Goal: Contribute content: Add original content to the website for others to see

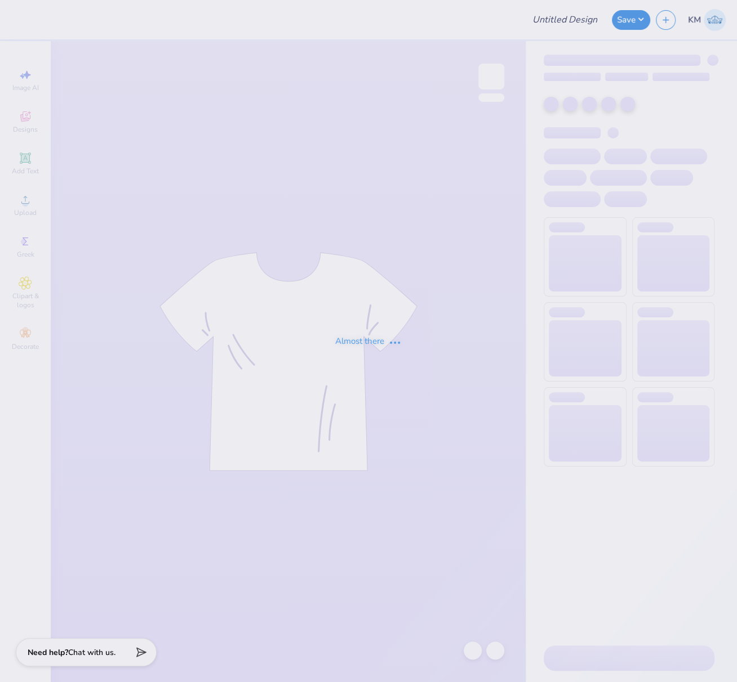
type input "FPS239785"
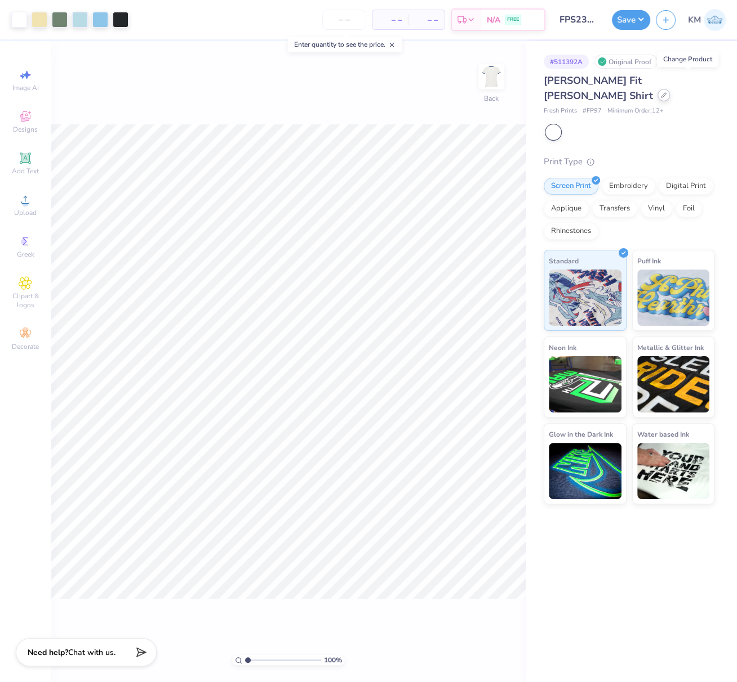
click at [670, 89] on div at bounding box center [663, 95] width 12 height 12
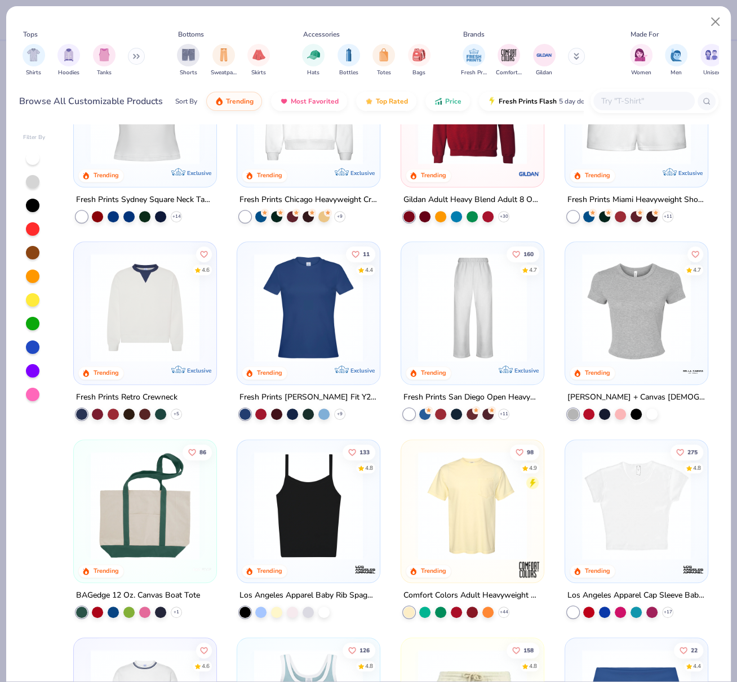
scroll to position [490, 0]
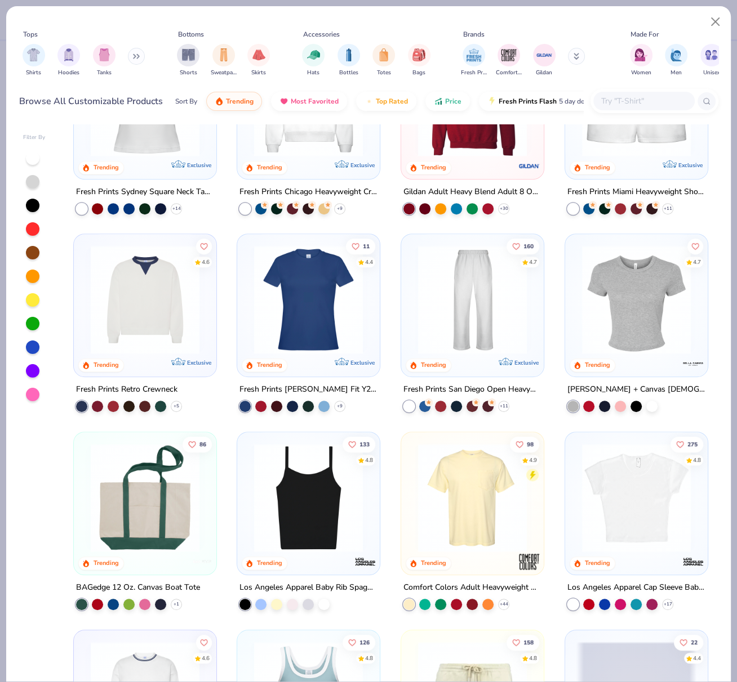
click at [322, 323] on img at bounding box center [308, 300] width 120 height 109
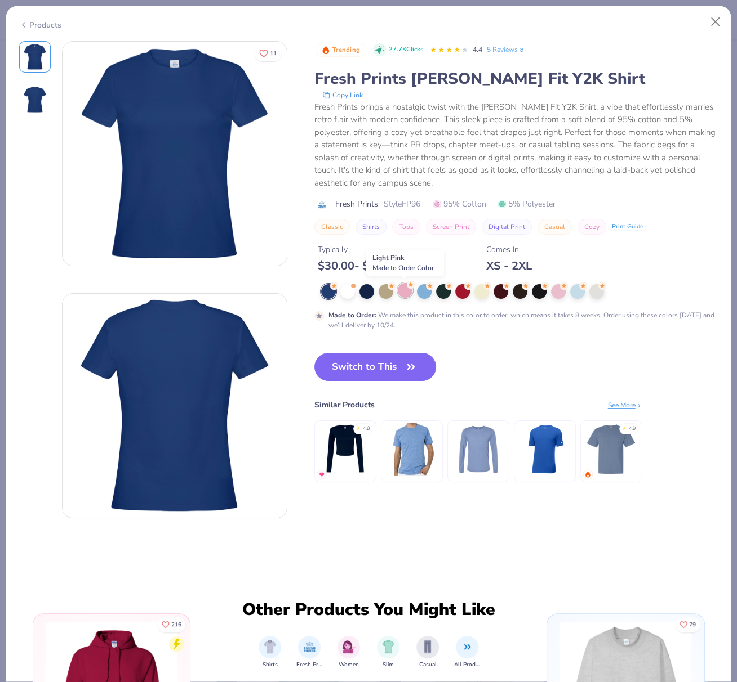
click at [402, 292] on div at bounding box center [405, 290] width 15 height 15
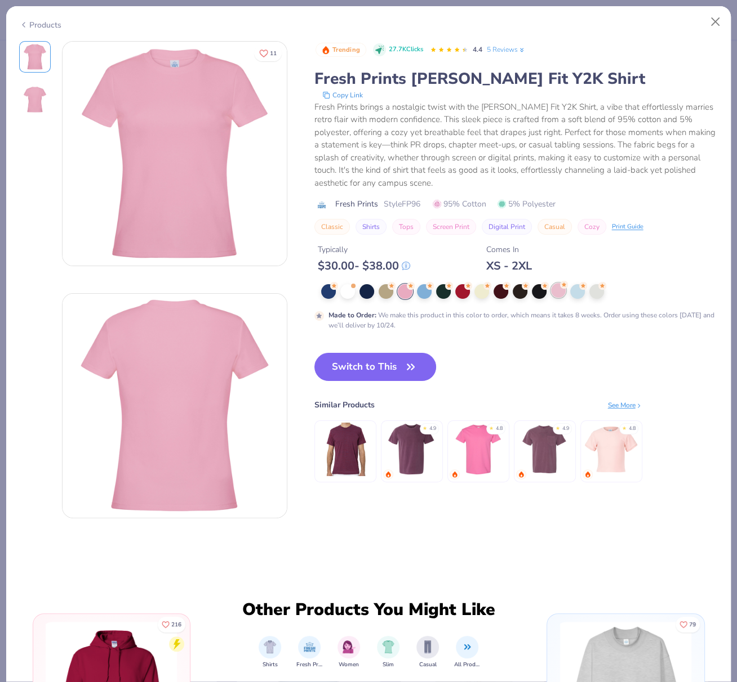
click at [559, 289] on div at bounding box center [558, 290] width 15 height 15
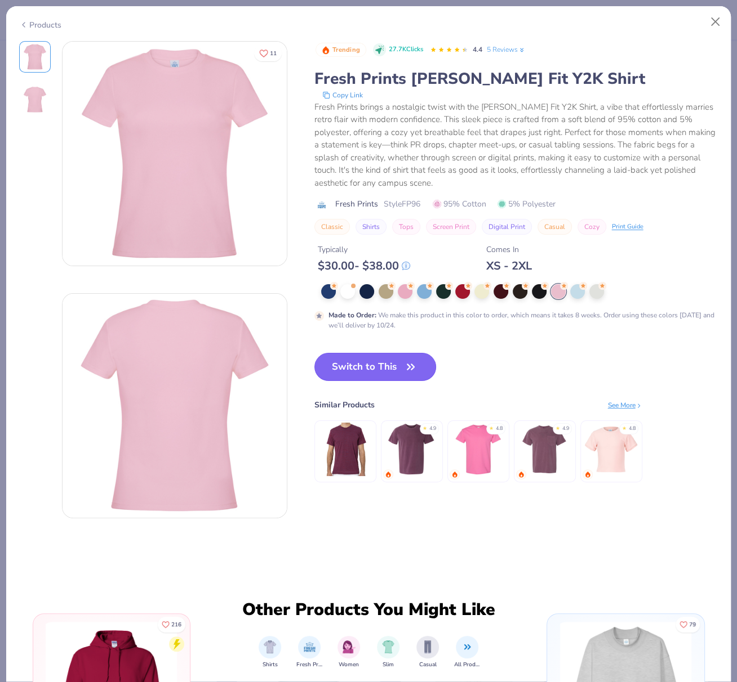
click at [366, 365] on button "Switch to This" at bounding box center [375, 367] width 122 height 28
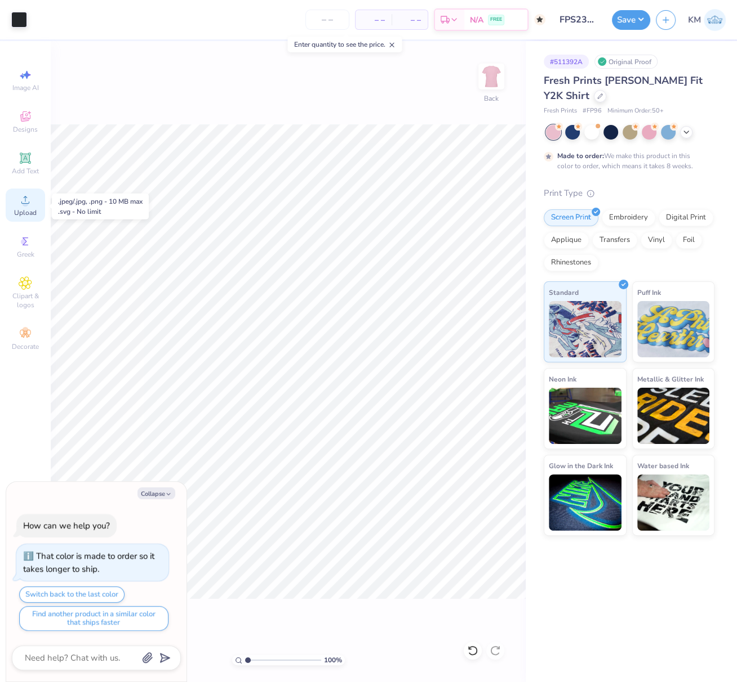
click at [24, 202] on circle at bounding box center [25, 203] width 6 height 6
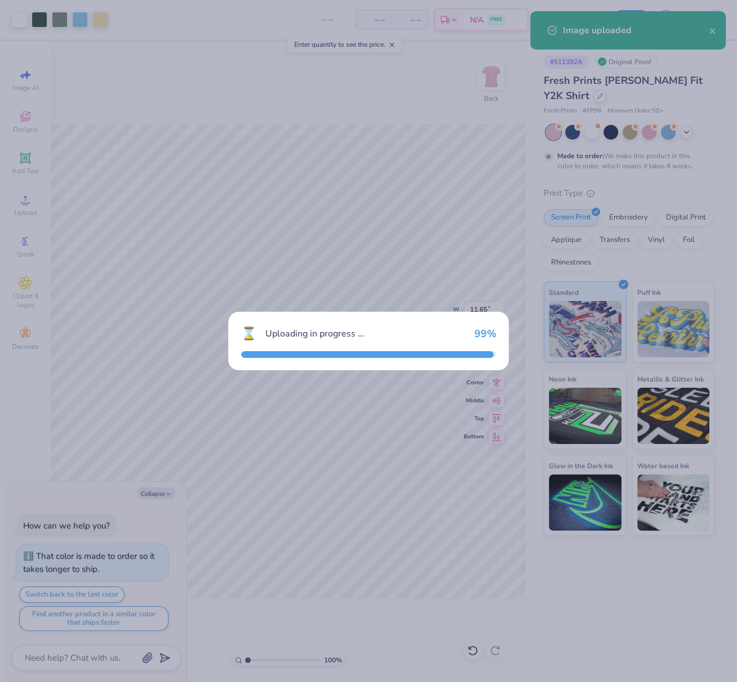
type textarea "x"
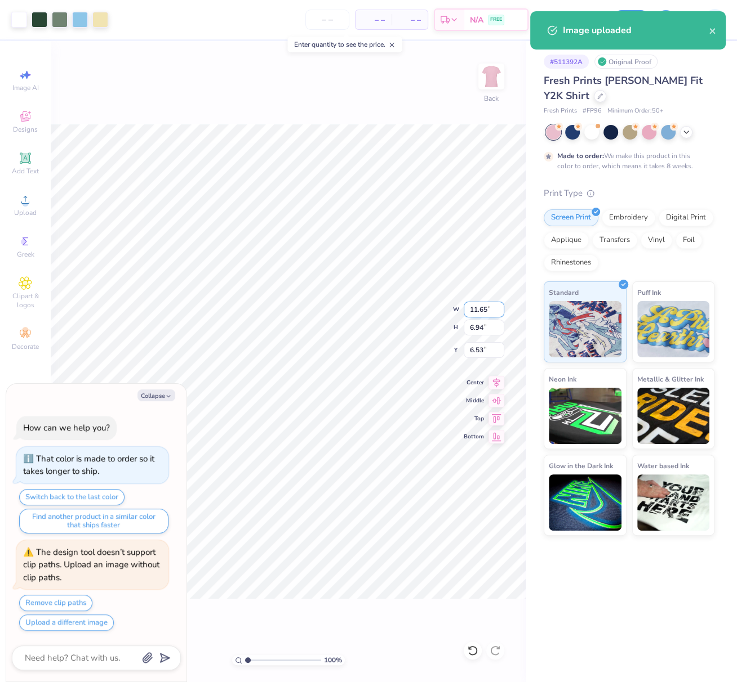
drag, startPoint x: 480, startPoint y: 309, endPoint x: 470, endPoint y: 310, distance: 10.2
click at [471, 309] on input "11.65" at bounding box center [483, 310] width 41 height 16
type input "1"
type input "8"
type textarea "x"
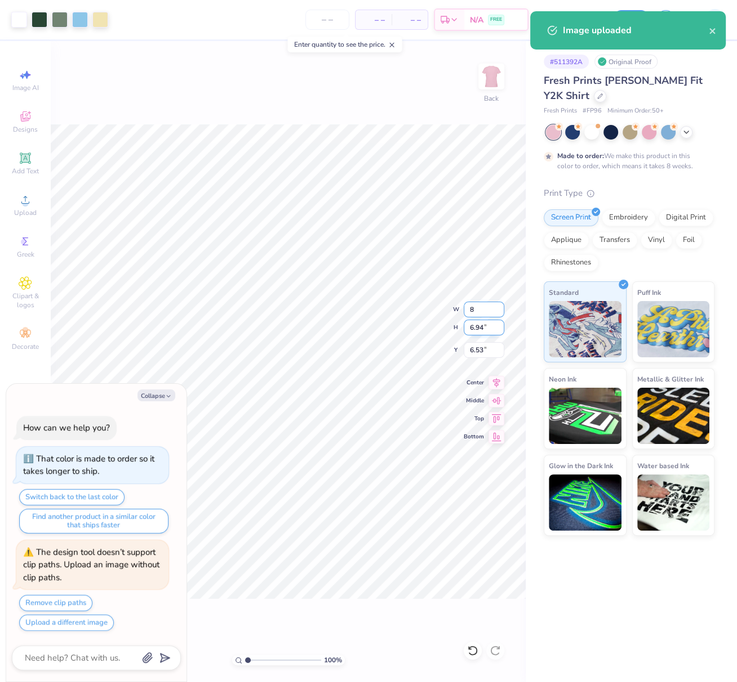
type input "8.00"
type input "4.77"
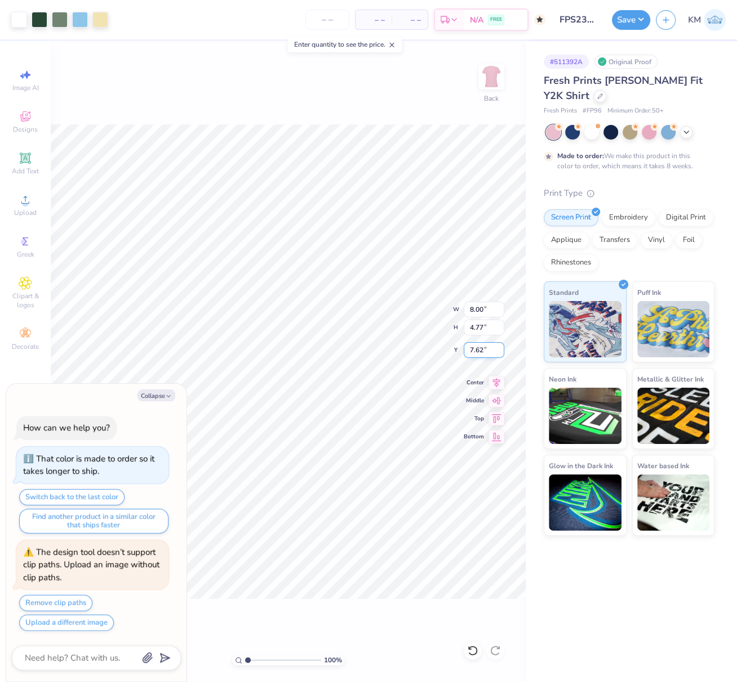
drag, startPoint x: 483, startPoint y: 351, endPoint x: 465, endPoint y: 354, distance: 18.3
click at [468, 351] on input "7.62" at bounding box center [483, 350] width 41 height 16
type input "3"
type textarea "x"
type input "3.00"
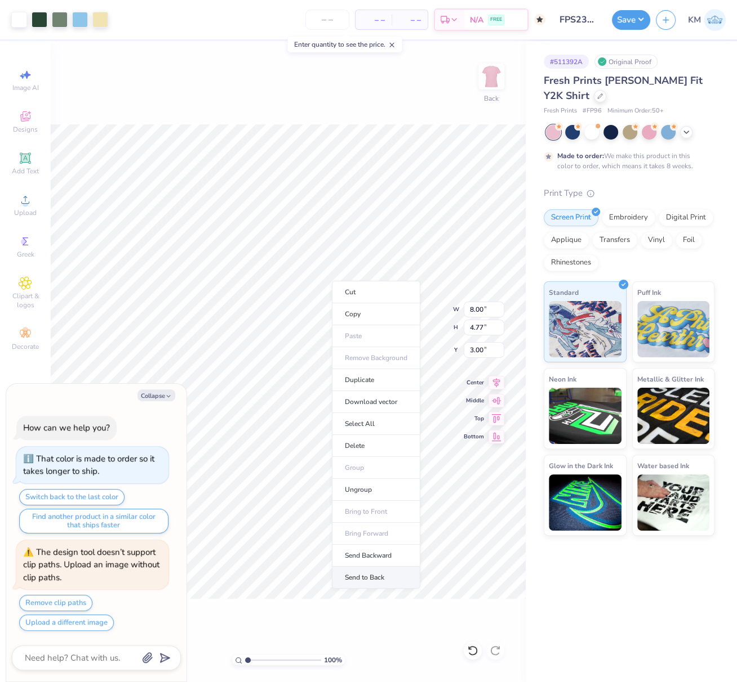
click at [378, 573] on li "Send to Back" at bounding box center [376, 578] width 88 height 22
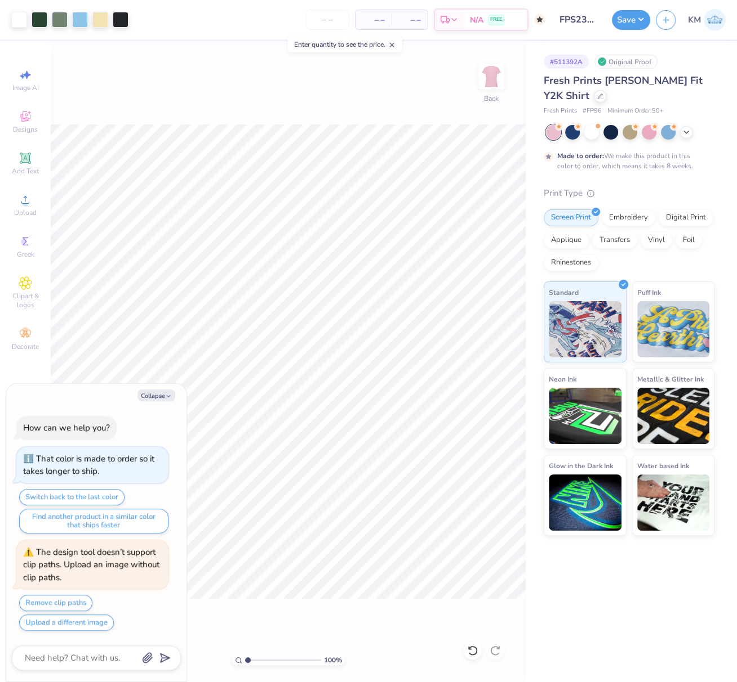
type textarea "x"
drag, startPoint x: 479, startPoint y: 350, endPoint x: 463, endPoint y: 354, distance: 16.1
click at [466, 350] on input "3.00" at bounding box center [483, 350] width 41 height 16
type input "2.5"
type textarea "x"
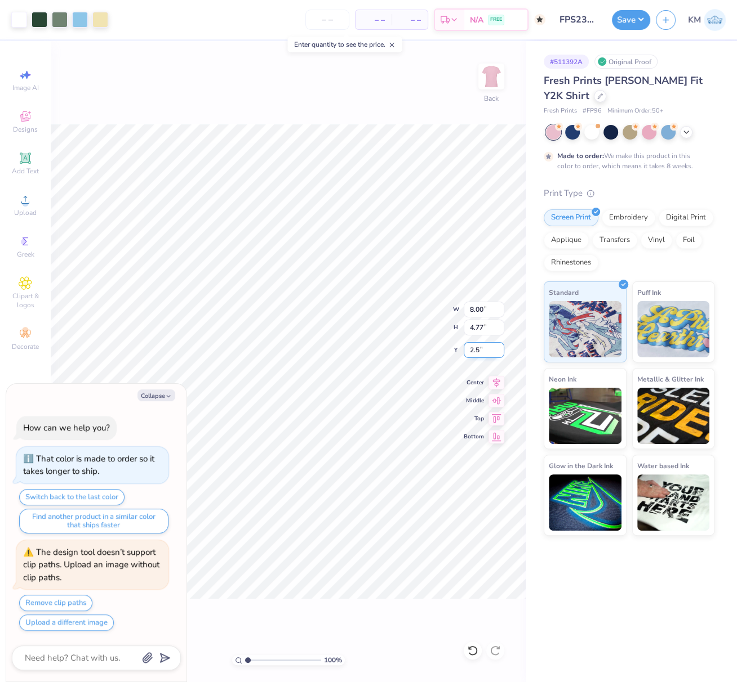
type input "2.50"
click at [496, 376] on icon at bounding box center [496, 381] width 16 height 14
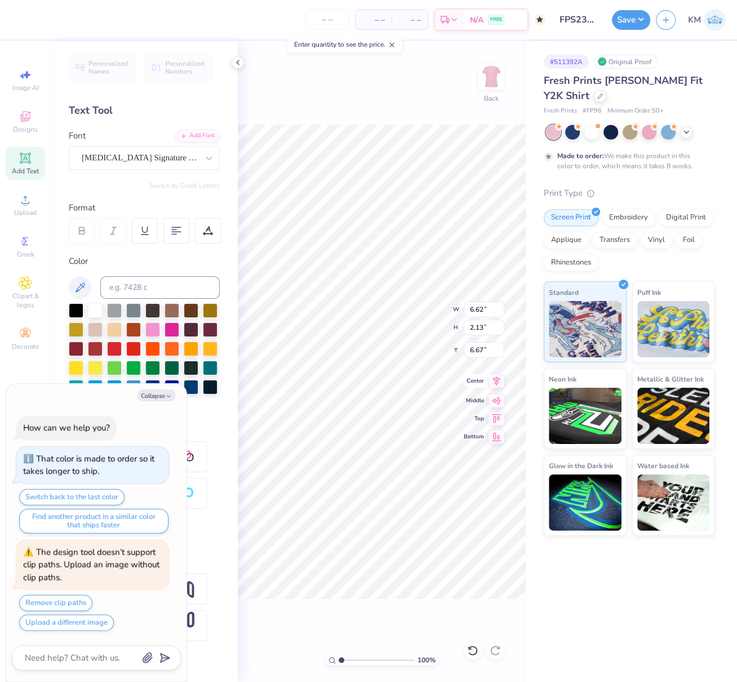
click at [499, 381] on icon at bounding box center [496, 381] width 16 height 14
click at [154, 396] on button "Collapse" at bounding box center [156, 396] width 38 height 12
type textarea "x"
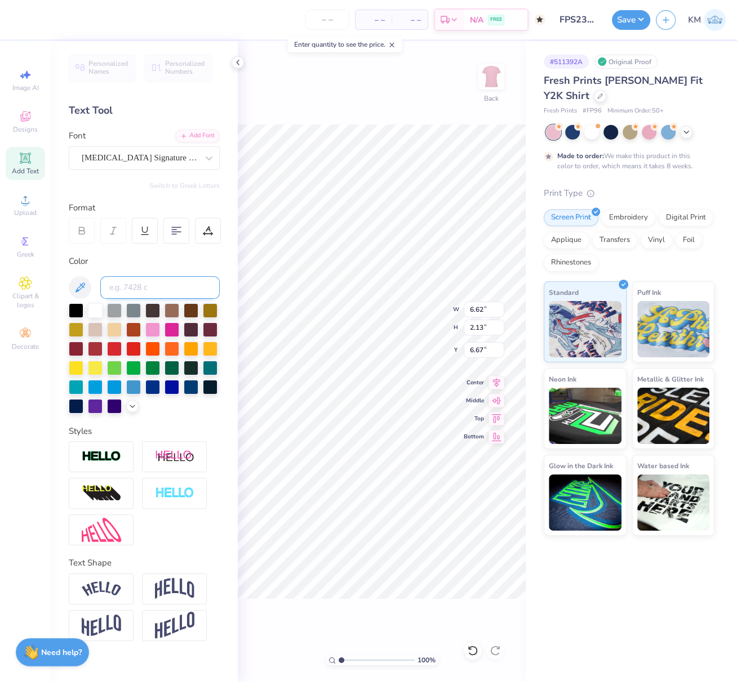
click at [134, 292] on input at bounding box center [159, 287] width 119 height 23
type input "553"
click at [633, 19] on button "Save" at bounding box center [631, 18] width 38 height 20
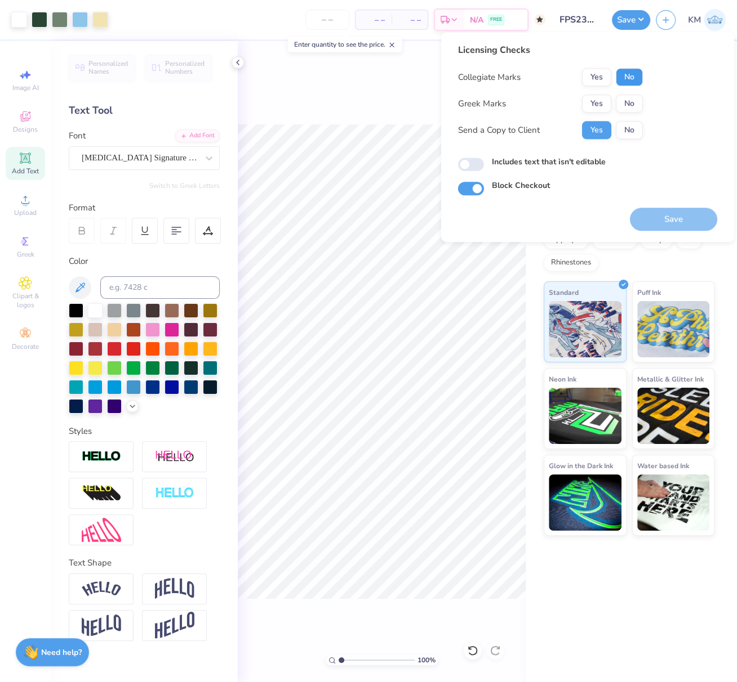
click at [632, 79] on button "No" at bounding box center [628, 77] width 27 height 18
click at [603, 104] on button "Yes" at bounding box center [596, 104] width 29 height 18
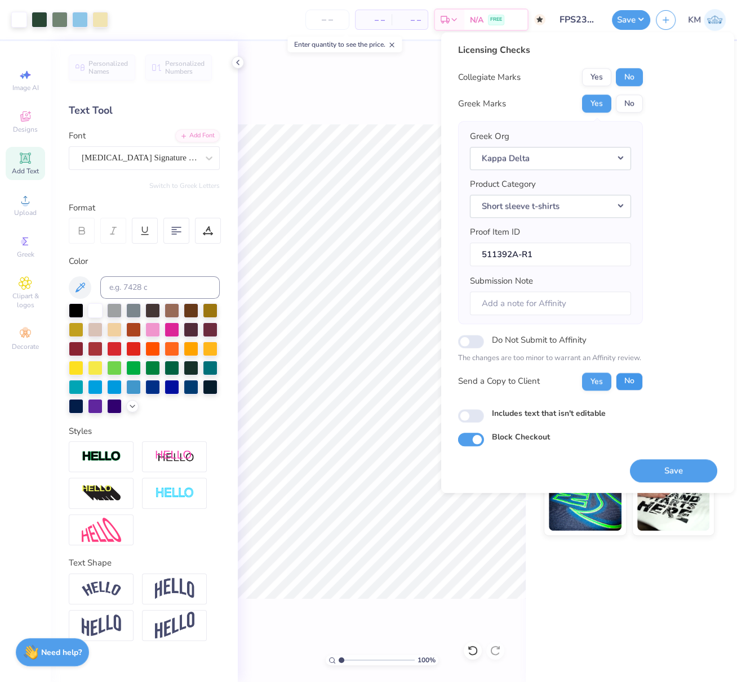
click at [629, 374] on button "No" at bounding box center [628, 382] width 27 height 18
click at [677, 469] on button "Save" at bounding box center [673, 470] width 87 height 23
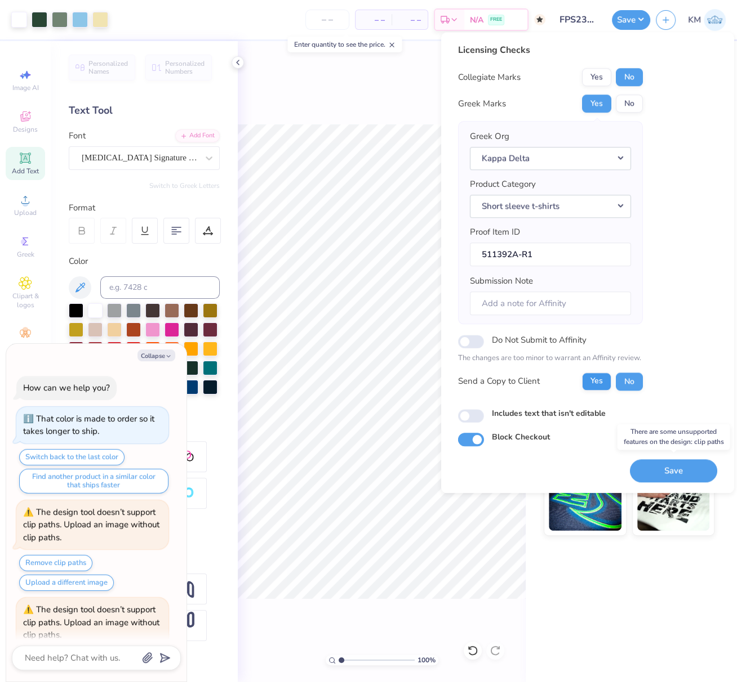
scroll to position [54, 0]
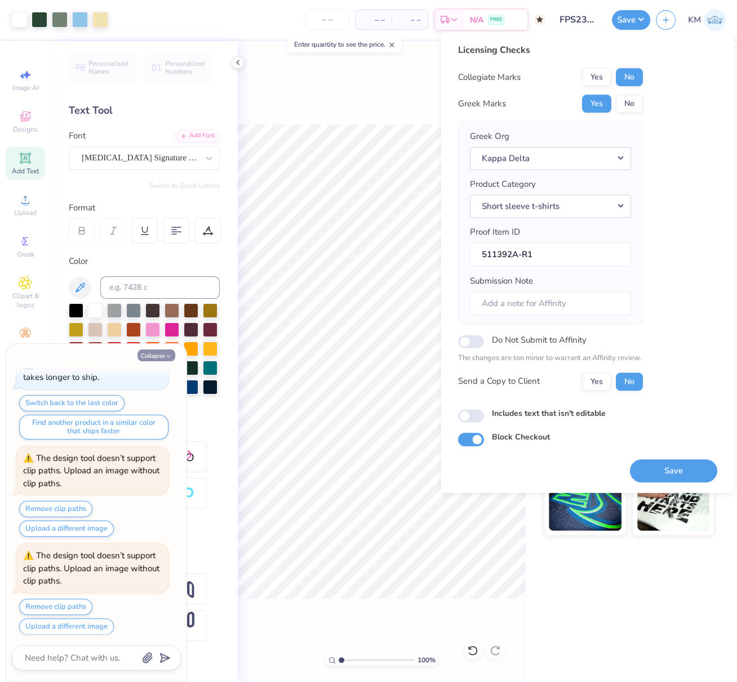
click at [155, 356] on button "Collapse" at bounding box center [156, 356] width 38 height 12
type textarea "x"
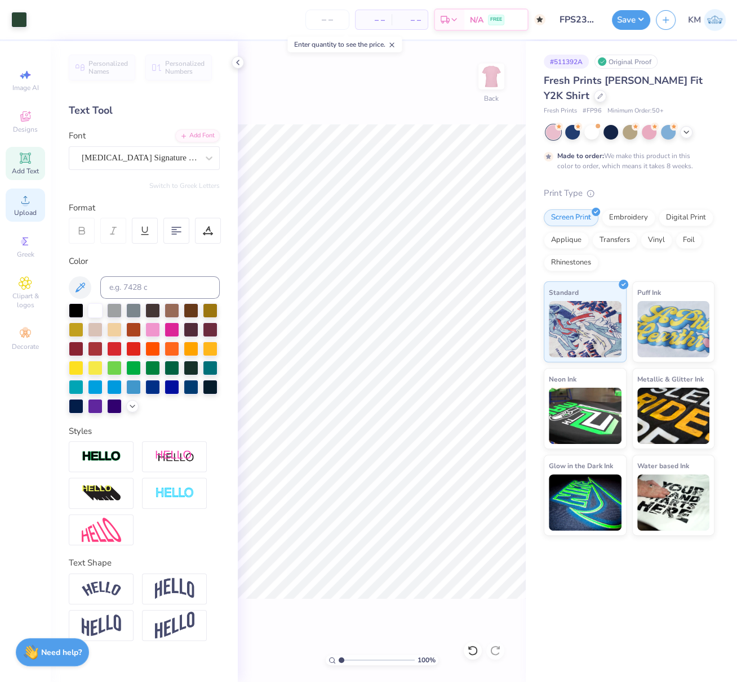
click at [24, 208] on div "Upload" at bounding box center [25, 205] width 39 height 33
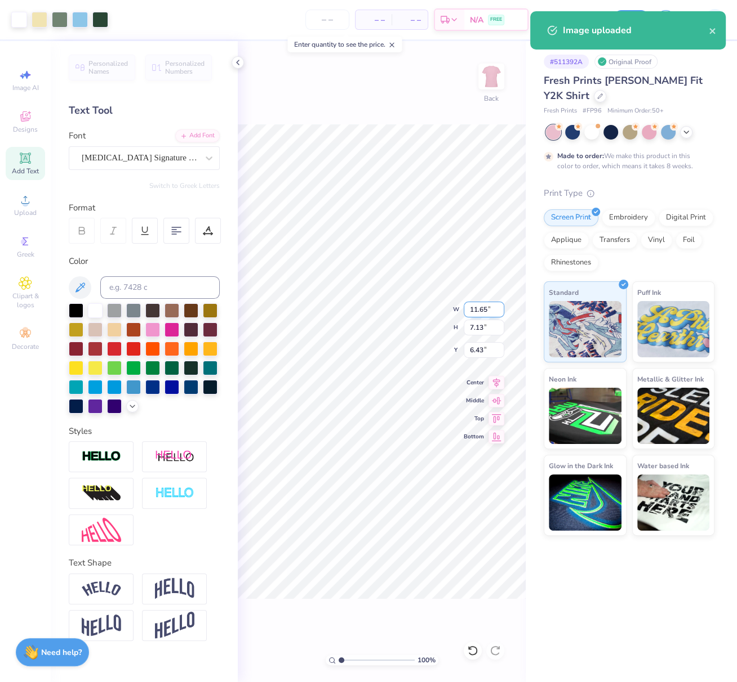
drag, startPoint x: 485, startPoint y: 310, endPoint x: 473, endPoint y: 307, distance: 12.7
click at [471, 308] on input "11.65" at bounding box center [483, 310] width 41 height 16
type input "8.00"
type input "4.90"
drag, startPoint x: 481, startPoint y: 350, endPoint x: 465, endPoint y: 350, distance: 16.9
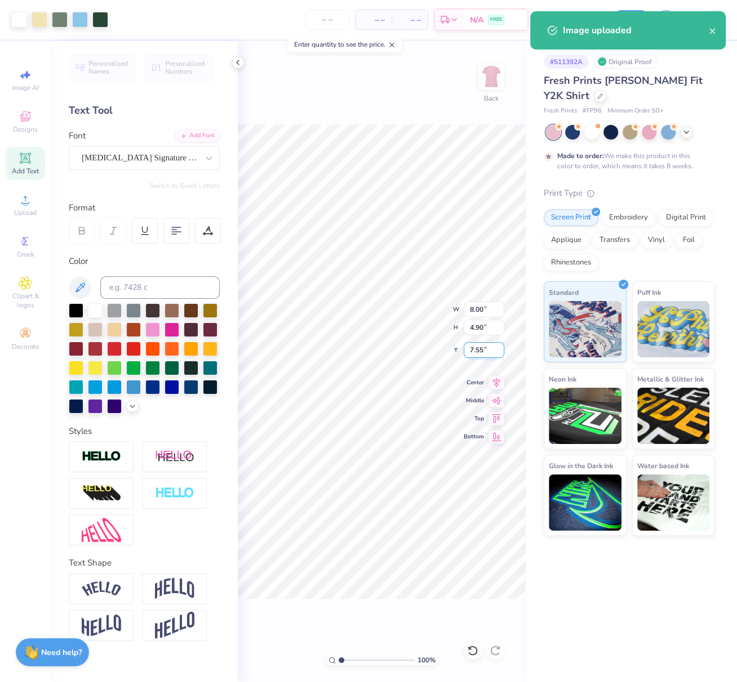
click at [467, 347] on input "7.55" at bounding box center [483, 350] width 41 height 16
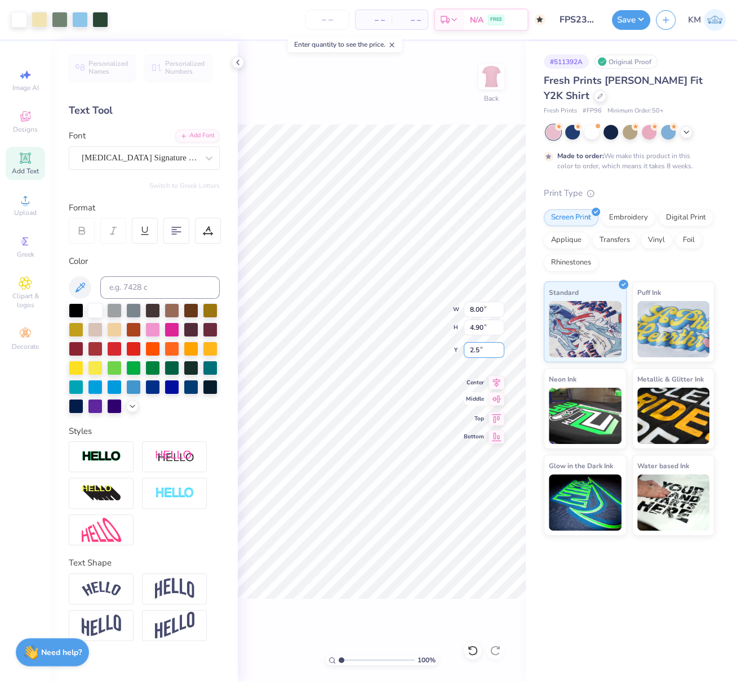
type input "2.50"
click at [497, 380] on icon at bounding box center [496, 382] width 7 height 10
click at [466, 556] on li "Send to Back" at bounding box center [471, 560] width 88 height 22
drag, startPoint x: 632, startPoint y: 20, endPoint x: 633, endPoint y: 29, distance: 9.6
click at [630, 19] on button "Save" at bounding box center [631, 20] width 38 height 20
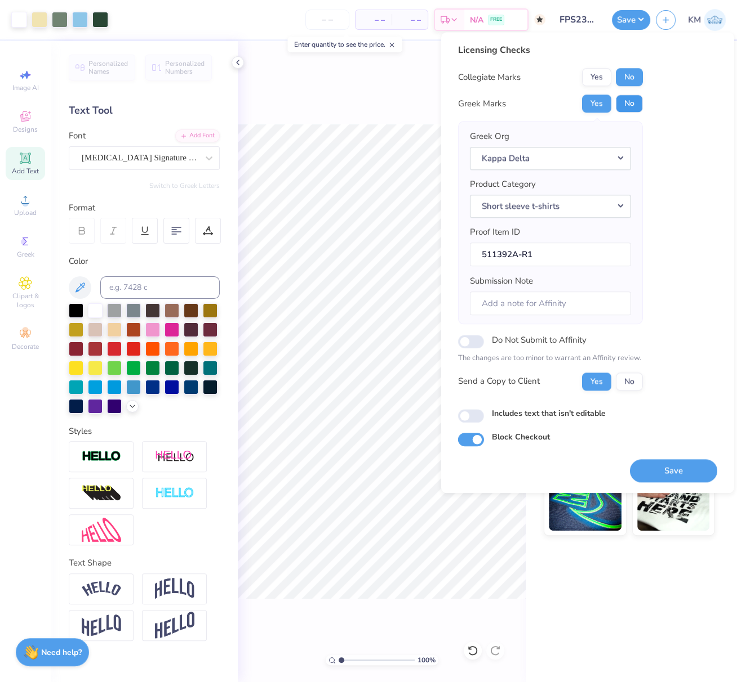
click at [627, 105] on button "No" at bounding box center [628, 104] width 27 height 18
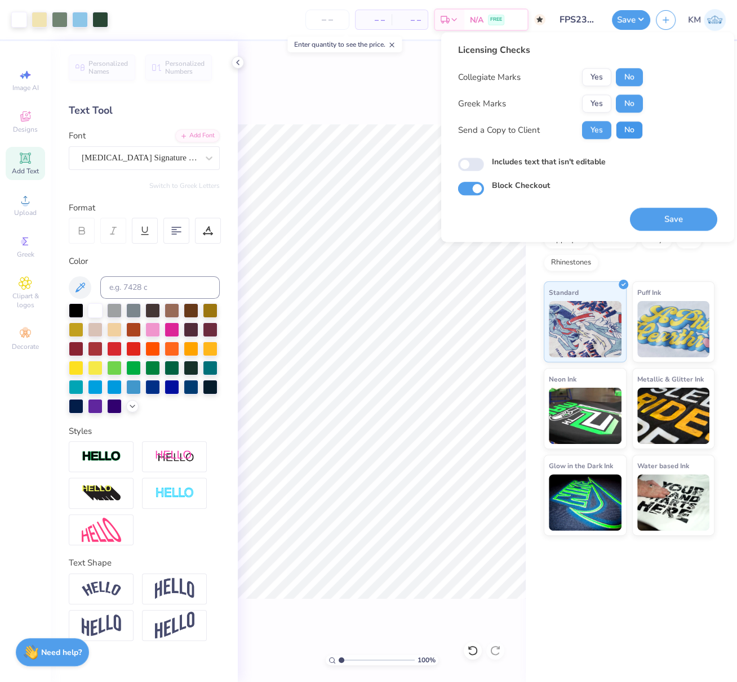
click at [628, 132] on button "No" at bounding box center [628, 130] width 27 height 18
click at [592, 105] on button "Yes" at bounding box center [596, 104] width 29 height 18
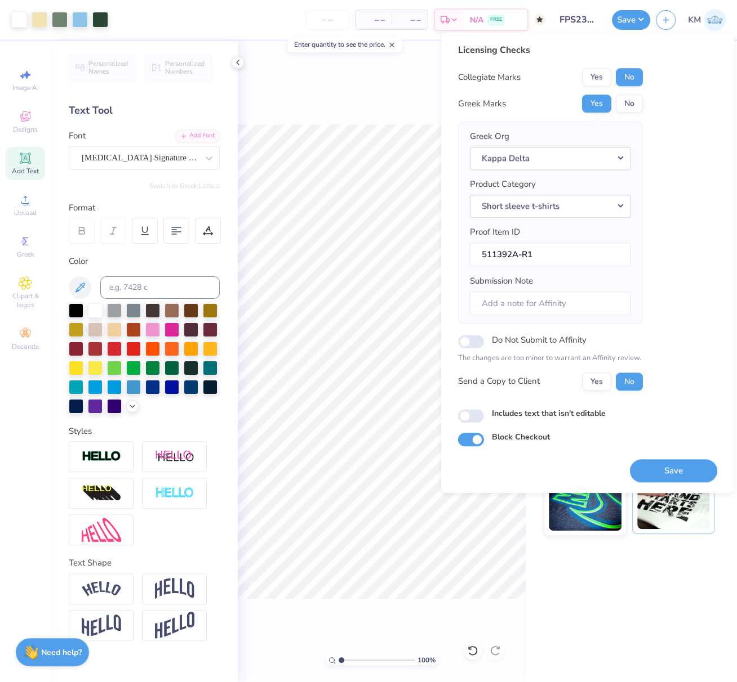
drag, startPoint x: 673, startPoint y: 468, endPoint x: 703, endPoint y: 520, distance: 59.3
click at [673, 469] on button "Save" at bounding box center [673, 470] width 87 height 23
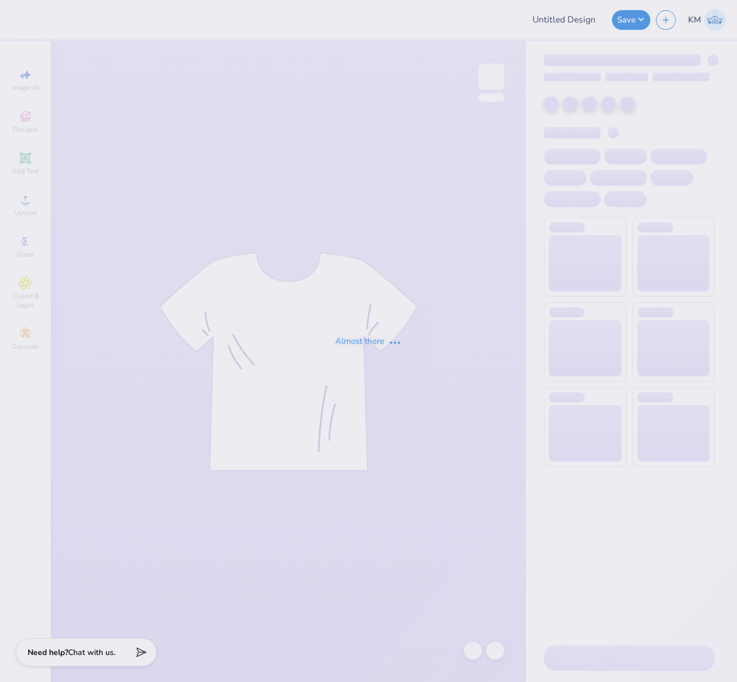
type input "FPS239797"
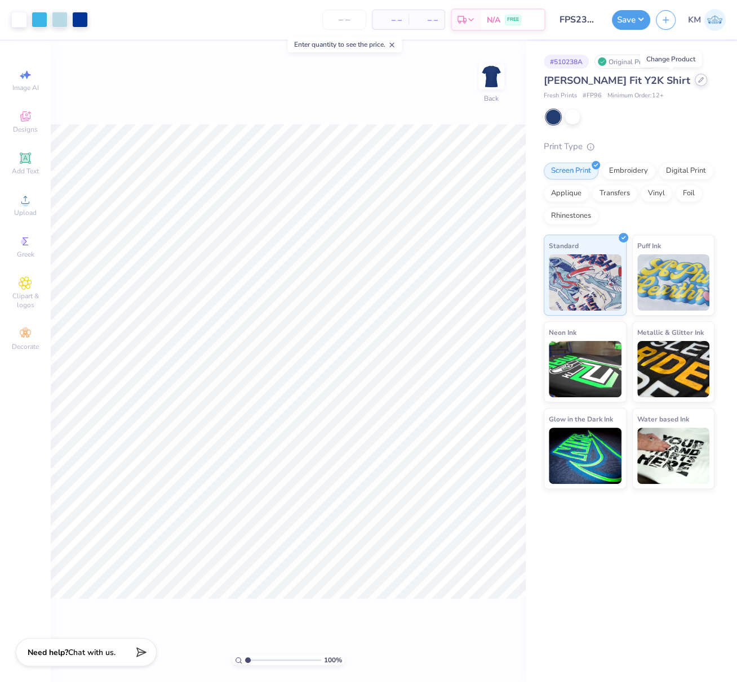
click at [698, 79] on icon at bounding box center [701, 80] width 6 height 6
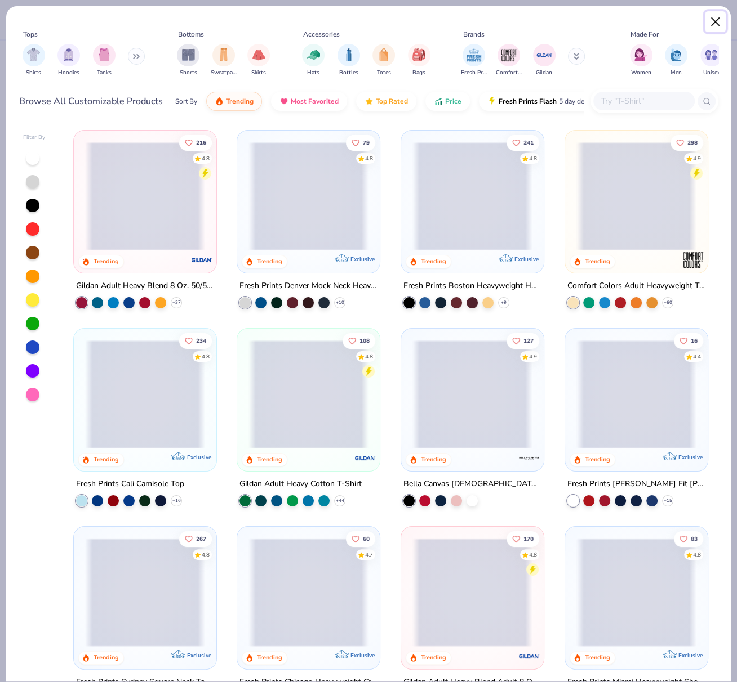
click at [711, 19] on button "Close" at bounding box center [714, 21] width 21 height 21
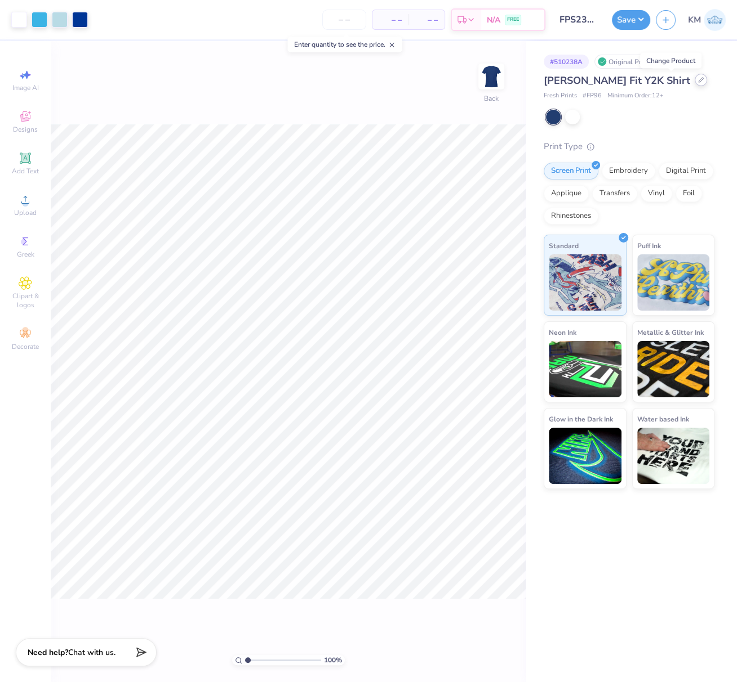
click at [698, 82] on icon at bounding box center [701, 80] width 6 height 6
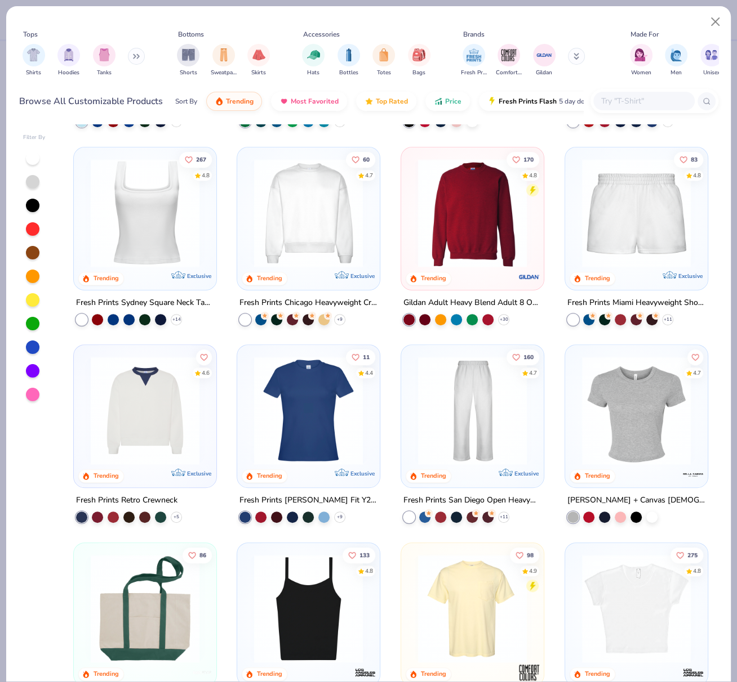
scroll to position [380, 0]
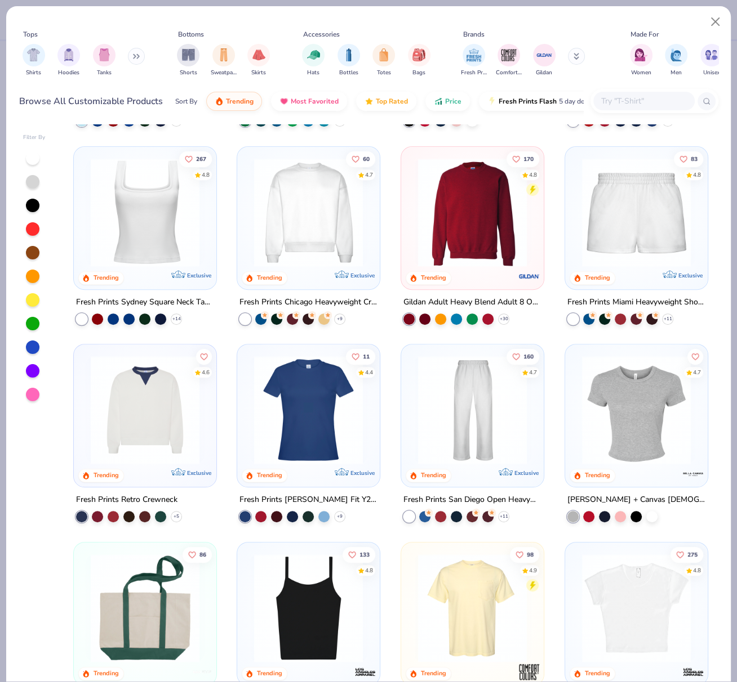
click at [329, 409] on img at bounding box center [308, 410] width 120 height 109
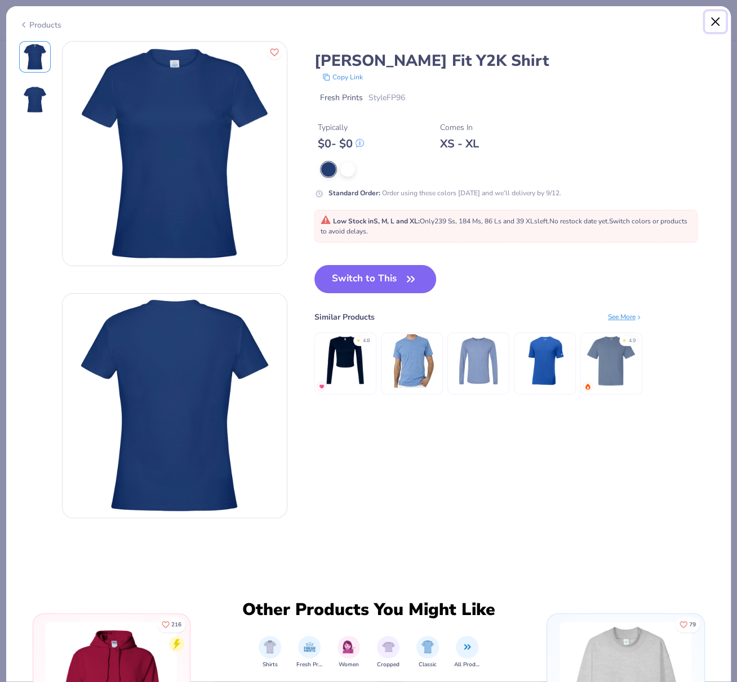
click at [716, 20] on button "Close" at bounding box center [714, 21] width 21 height 21
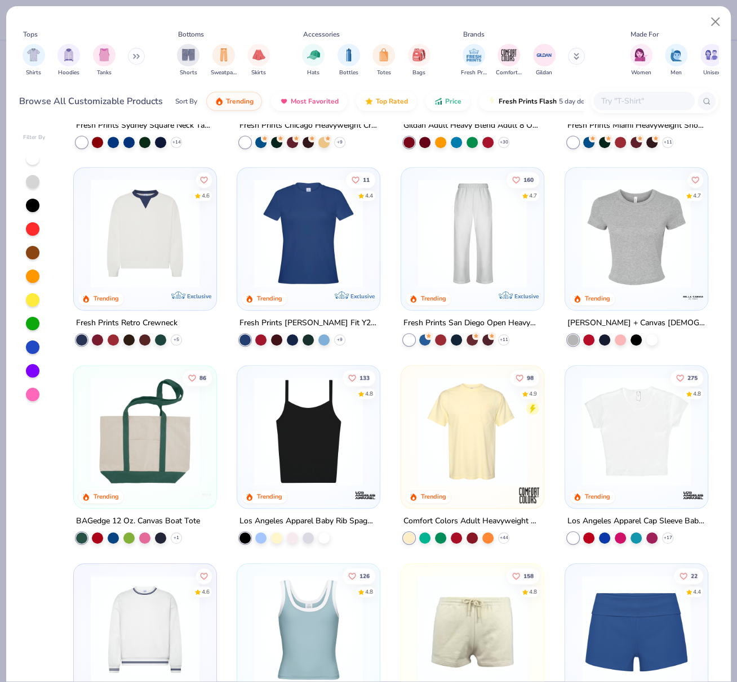
scroll to position [558, 0]
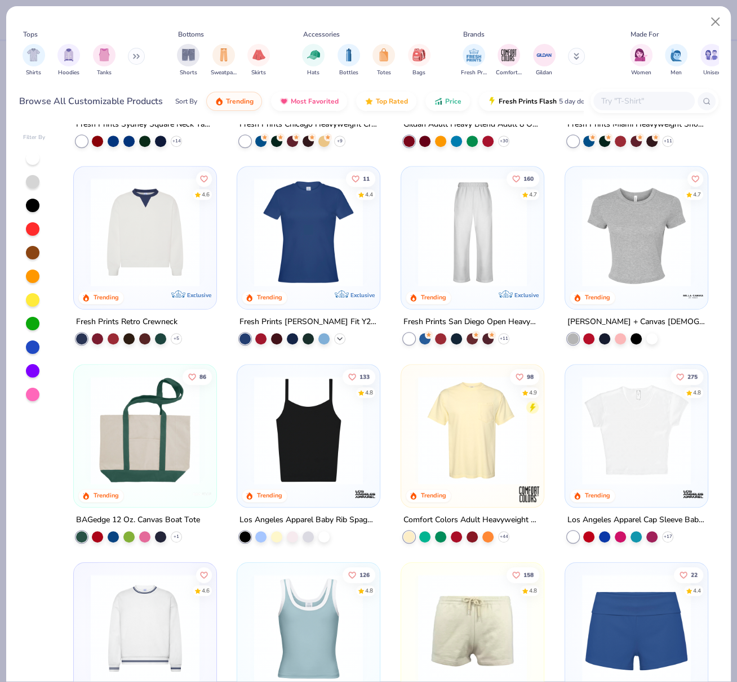
click at [338, 336] on icon at bounding box center [339, 338] width 9 height 9
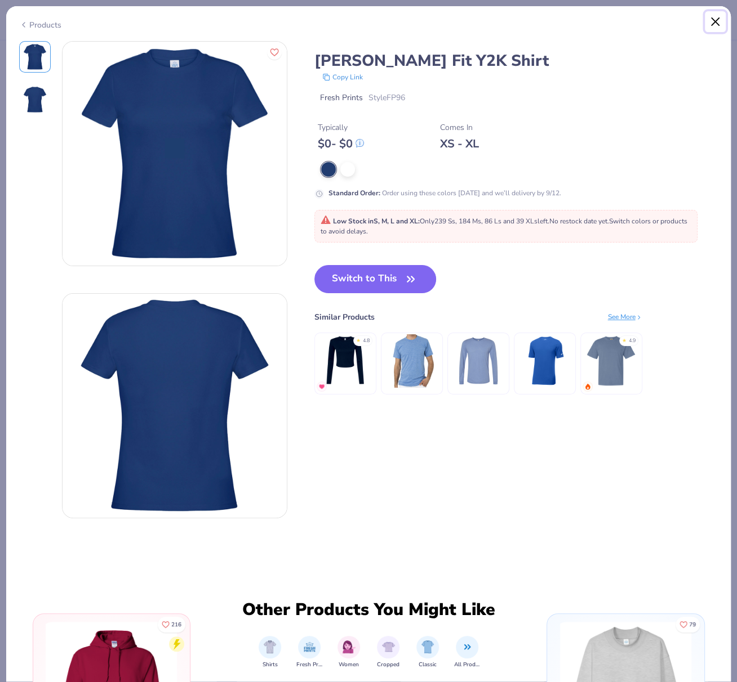
click at [715, 20] on button "Close" at bounding box center [714, 21] width 21 height 21
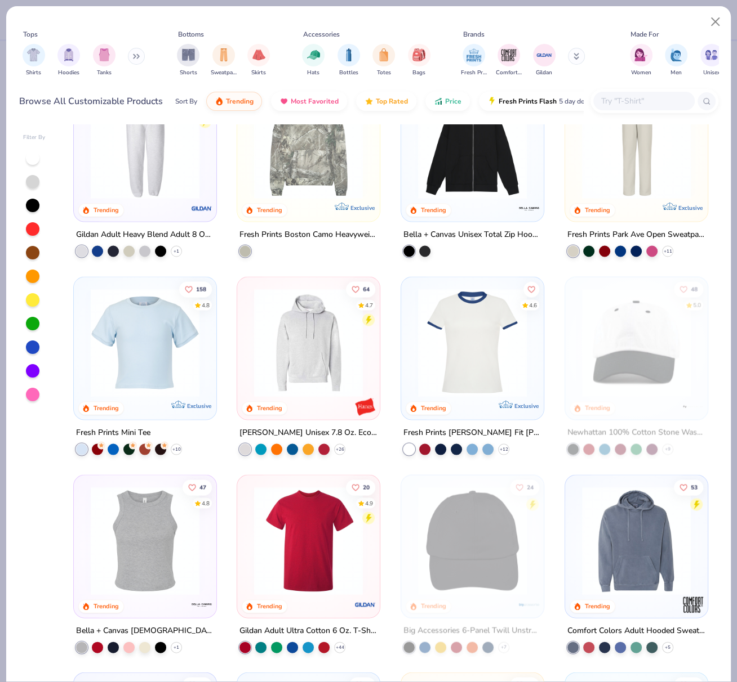
scroll to position [1657, 0]
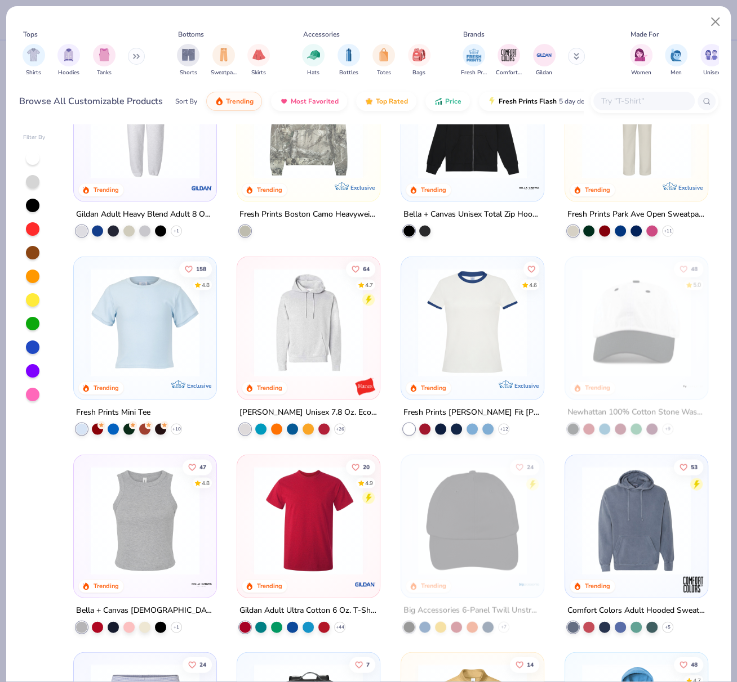
click at [135, 331] on img at bounding box center [145, 322] width 120 height 109
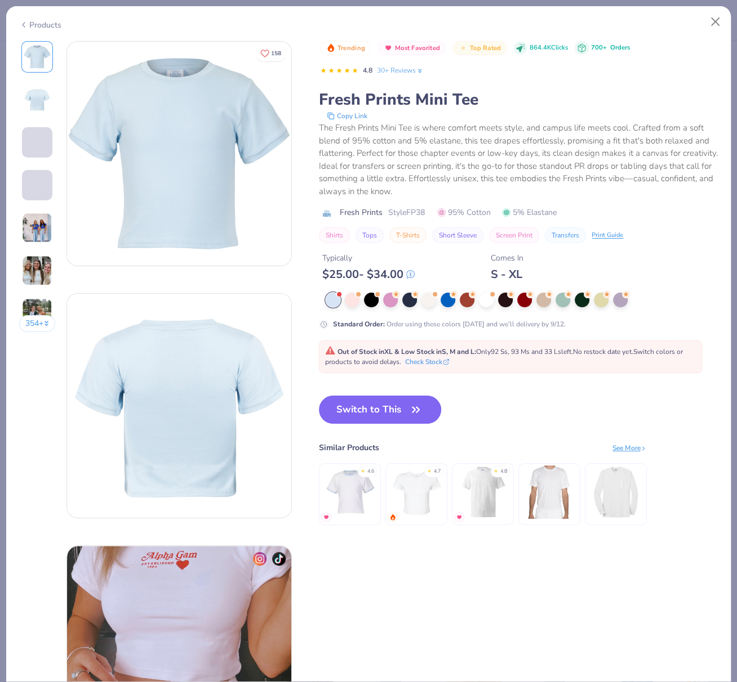
click at [382, 405] on button "Switch to This" at bounding box center [380, 410] width 122 height 28
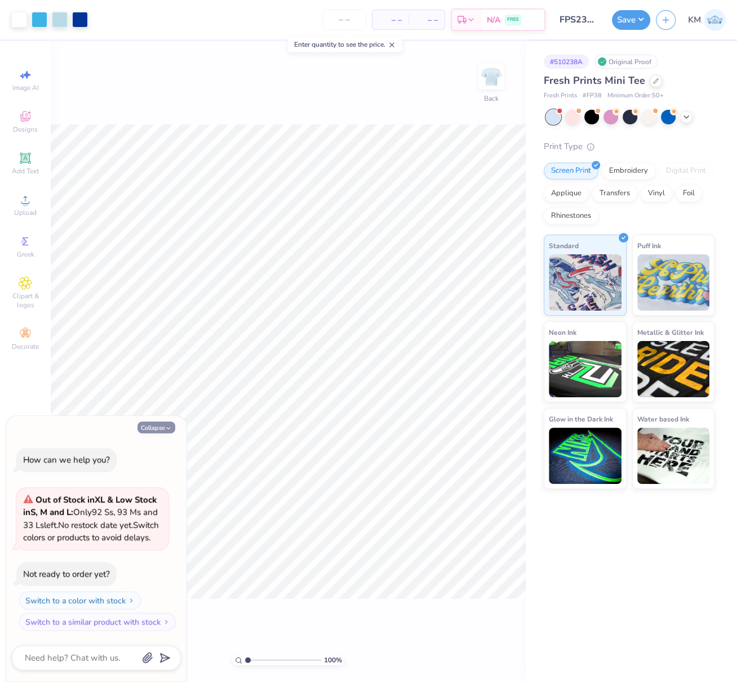
click at [153, 422] on button "Collapse" at bounding box center [156, 428] width 38 height 12
type textarea "x"
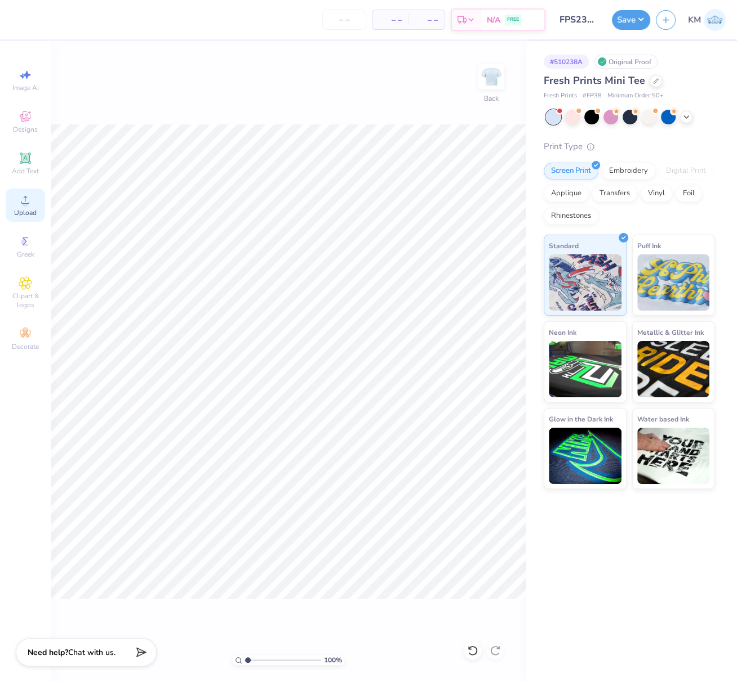
click at [28, 200] on icon at bounding box center [26, 200] width 14 height 14
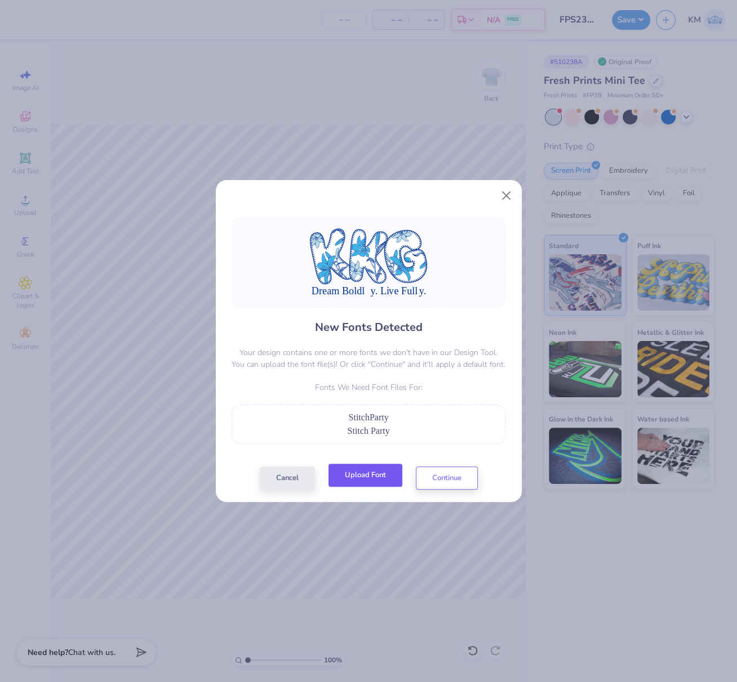
click at [369, 474] on button "Upload Font" at bounding box center [365, 475] width 74 height 23
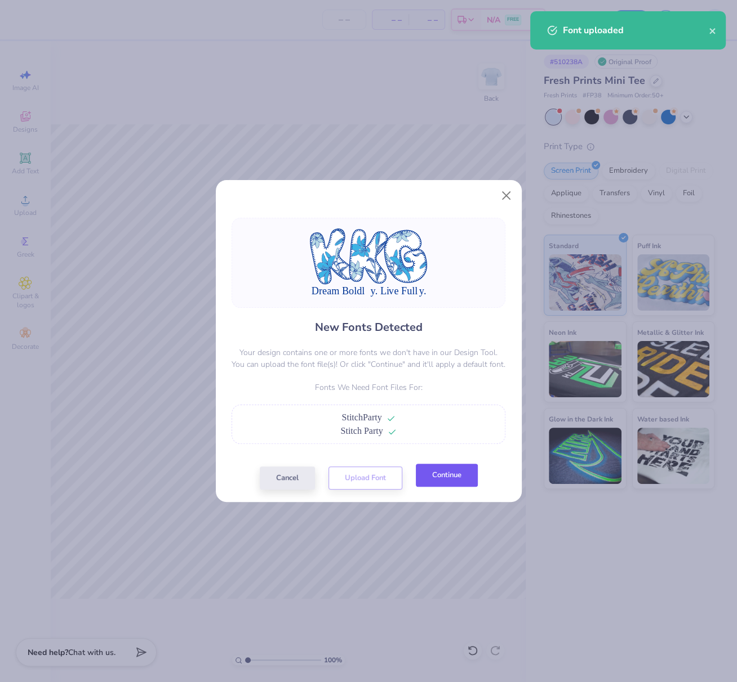
click at [458, 475] on button "Continue" at bounding box center [447, 475] width 62 height 23
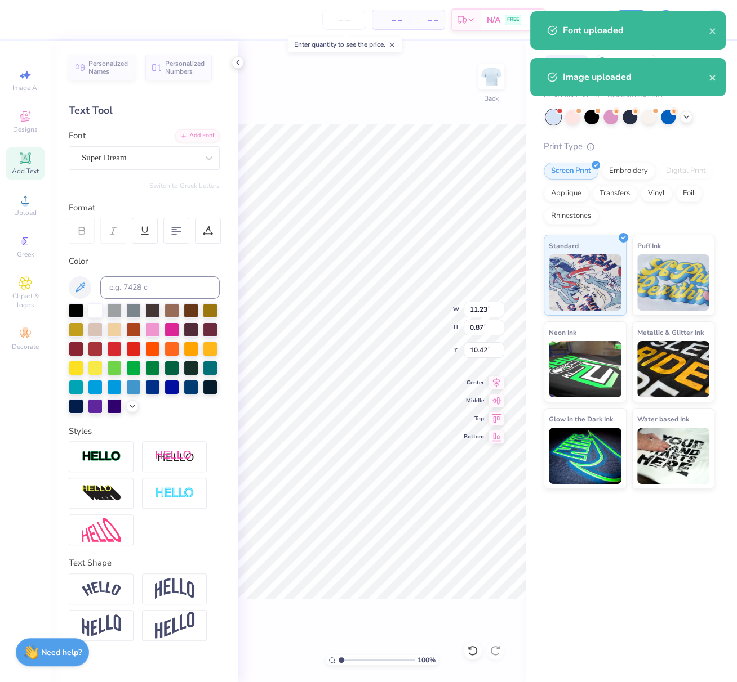
drag, startPoint x: 140, startPoint y: 158, endPoint x: 136, endPoint y: 171, distance: 13.5
click at [140, 159] on div "Super Dream" at bounding box center [140, 157] width 118 height 17
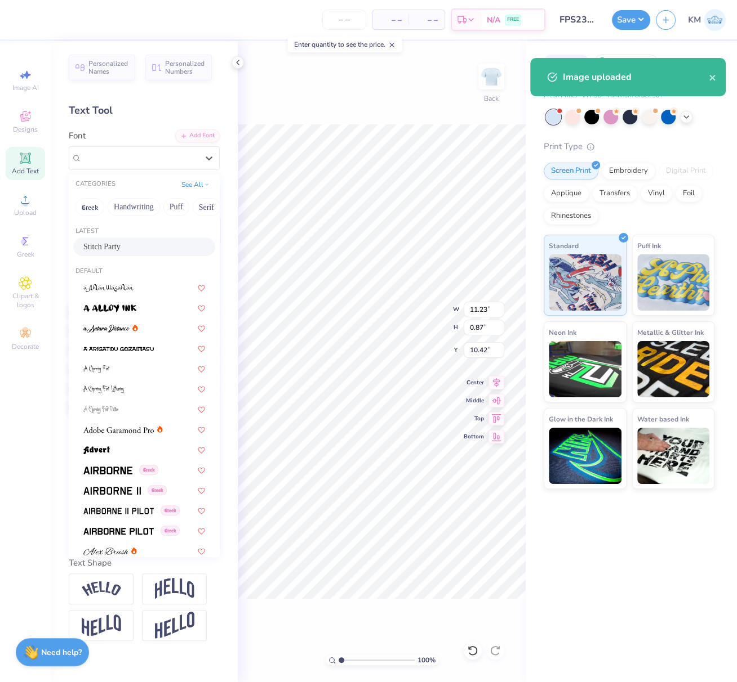
click at [119, 244] on span "Stitch Party" at bounding box center [101, 247] width 37 height 12
type input "11.03"
type input "1.00"
type input "10.35"
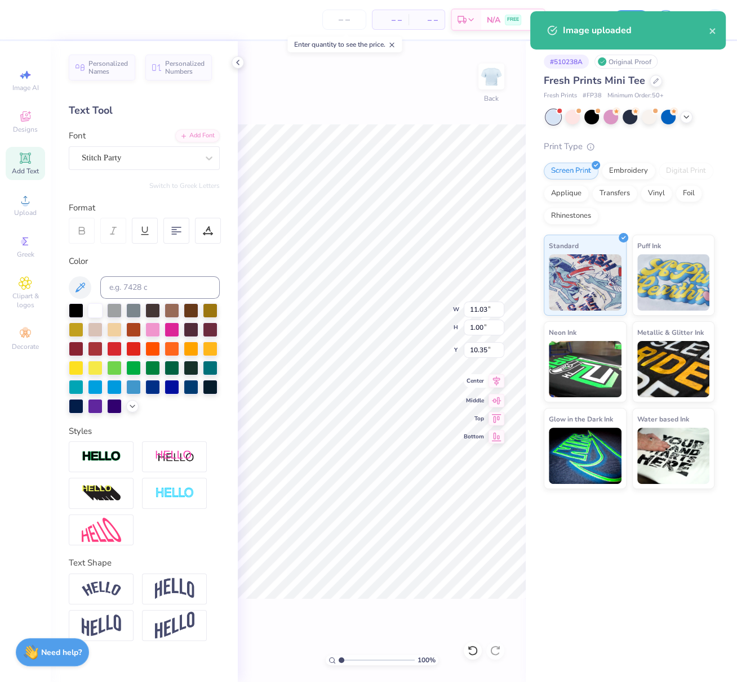
click at [496, 382] on icon at bounding box center [496, 381] width 16 height 14
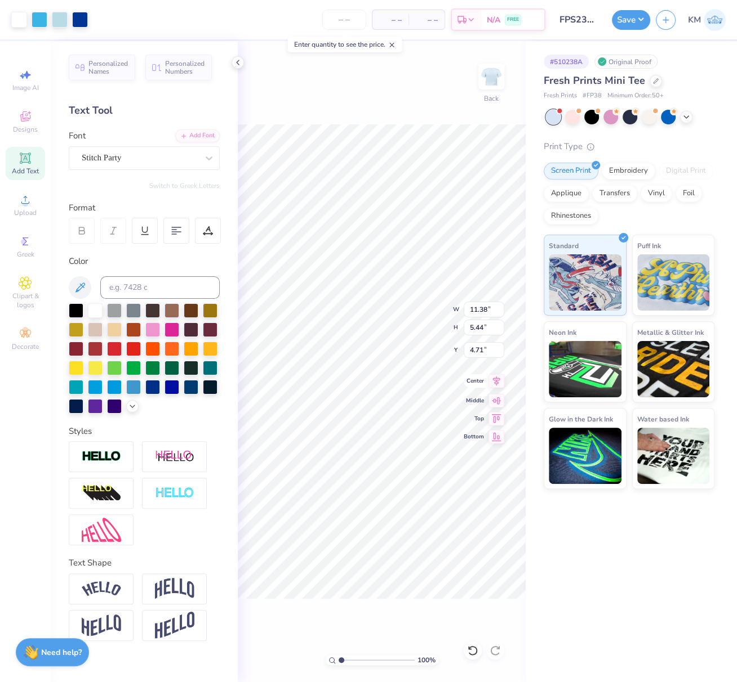
click at [499, 382] on icon at bounding box center [496, 381] width 16 height 14
click at [460, 305] on div "100 % Back W 11.38 11.38 " H 6.63 6.63 " Y 4.71 4.71 " Center Middle Top Bottom" at bounding box center [382, 361] width 288 height 641
drag, startPoint x: 486, startPoint y: 309, endPoint x: 471, endPoint y: 306, distance: 15.5
click at [472, 307] on input "11.38" at bounding box center [483, 310] width 41 height 16
type input "1"
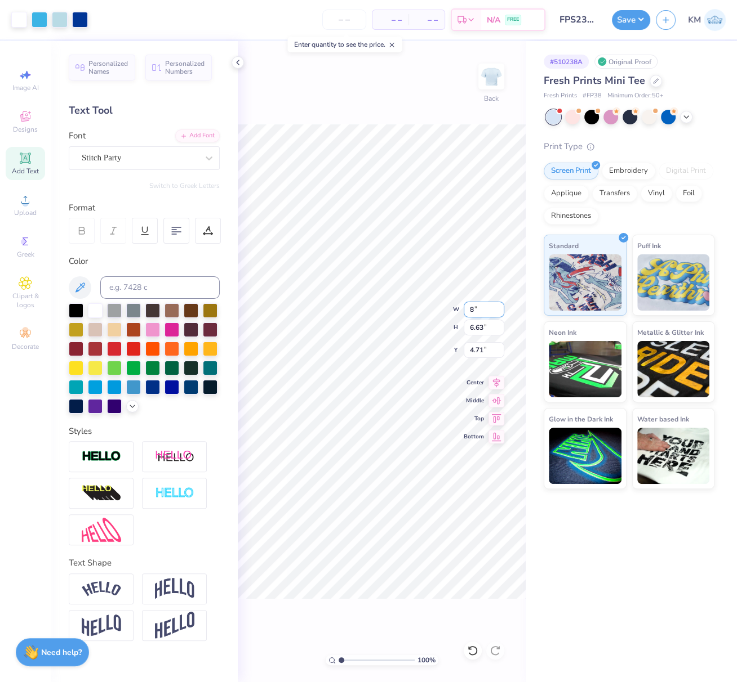
type input "8.00"
type input "4.66"
type input "5.70"
drag, startPoint x: 481, startPoint y: 311, endPoint x: 466, endPoint y: 309, distance: 15.9
click at [466, 307] on input "8.00" at bounding box center [483, 310] width 41 height 16
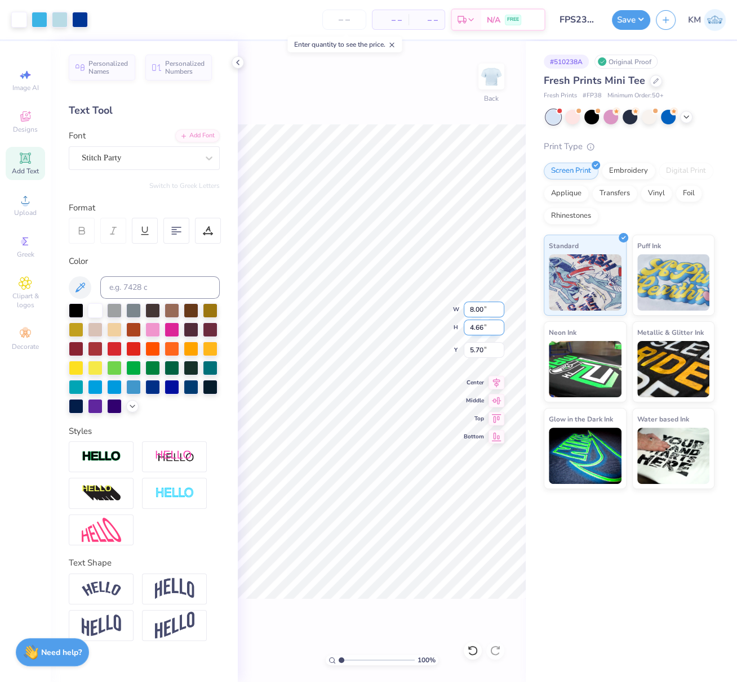
type input "8"
type input "6.00"
type input "3.50"
drag, startPoint x: 483, startPoint y: 350, endPoint x: 465, endPoint y: 345, distance: 18.7
click at [467, 345] on input "6.28" at bounding box center [483, 350] width 41 height 16
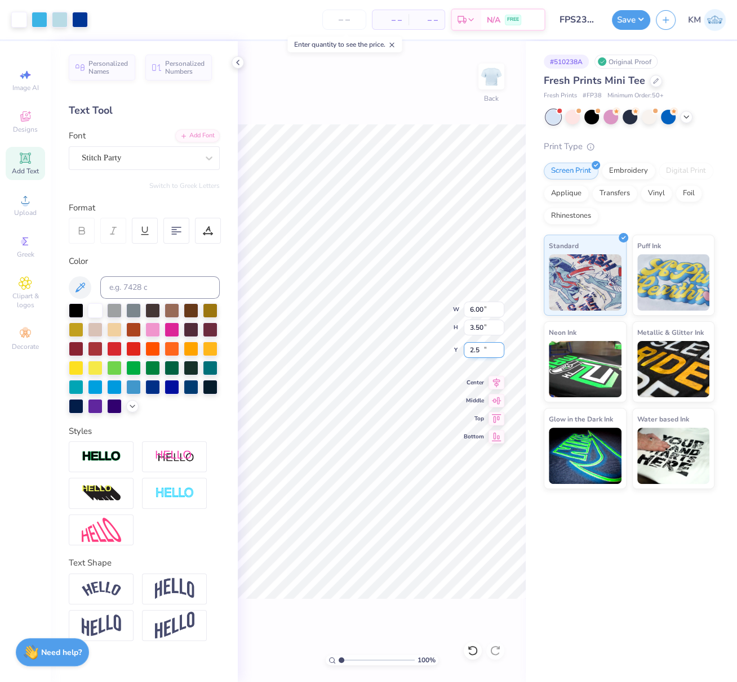
type input "2.50"
click at [499, 381] on icon at bounding box center [496, 381] width 16 height 14
click at [633, 16] on button "Save" at bounding box center [631, 18] width 38 height 20
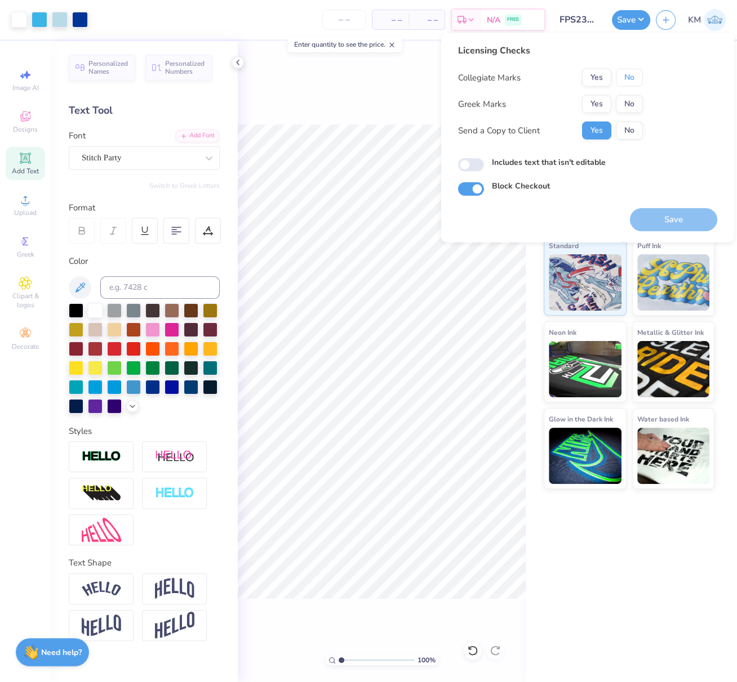
click at [632, 82] on button "No" at bounding box center [628, 78] width 27 height 18
click at [631, 101] on button "No" at bounding box center [628, 104] width 27 height 18
click at [626, 130] on button "No" at bounding box center [628, 131] width 27 height 18
click at [532, 166] on label "Includes text that isn't editable" at bounding box center [549, 163] width 114 height 12
click at [484, 166] on input "Includes text that isn't editable" at bounding box center [471, 165] width 26 height 14
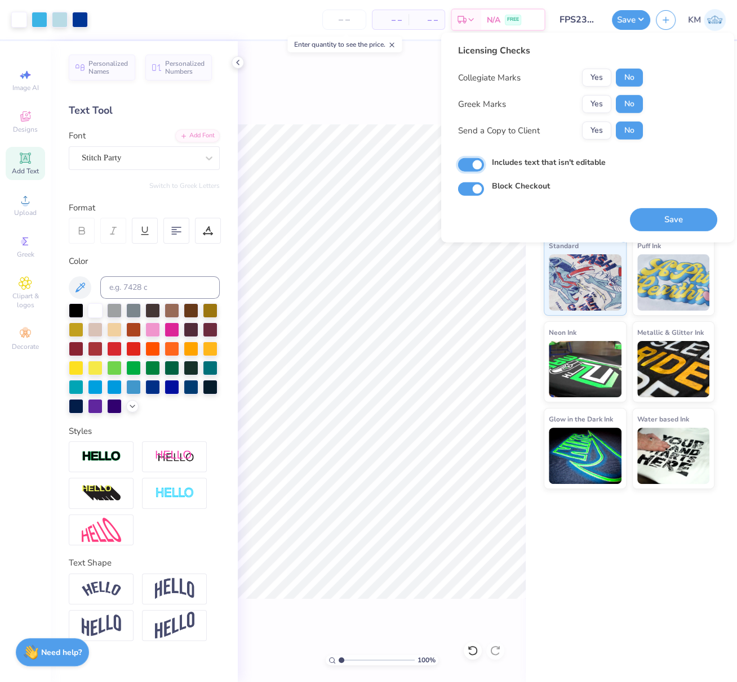
checkbox input "true"
drag, startPoint x: 673, startPoint y: 220, endPoint x: 286, endPoint y: 82, distance: 410.7
click at [673, 220] on button "Save" at bounding box center [673, 219] width 87 height 23
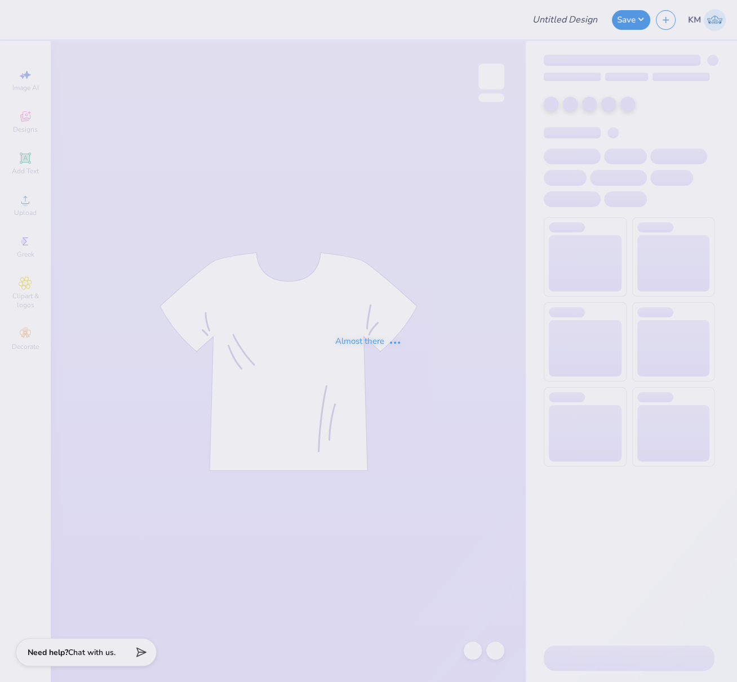
type input "FPS239859"
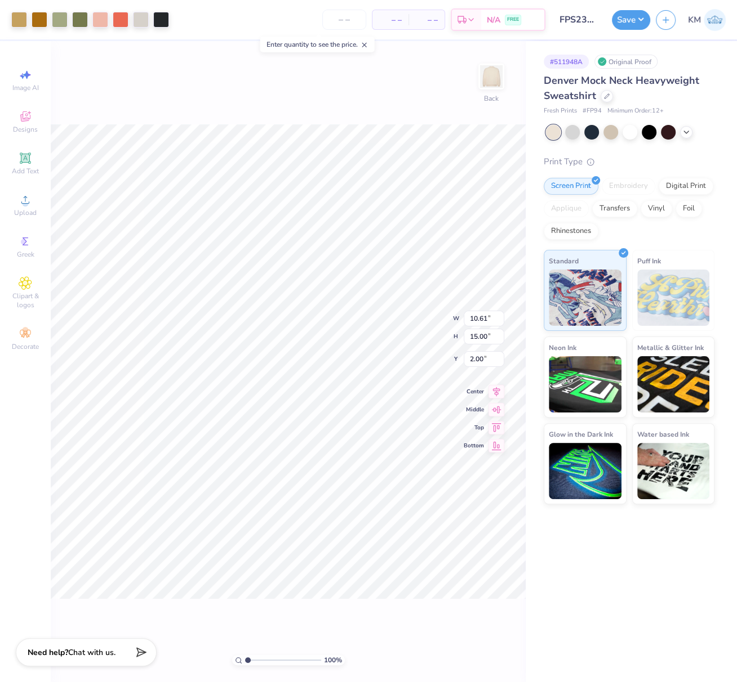
drag, startPoint x: 497, startPoint y: 73, endPoint x: 499, endPoint y: 123, distance: 49.6
click at [497, 73] on img at bounding box center [491, 76] width 23 height 23
drag, startPoint x: 482, startPoint y: 350, endPoint x: 471, endPoint y: 348, distance: 11.4
click at [471, 348] on input "6.54" at bounding box center [483, 350] width 41 height 16
type input "6"
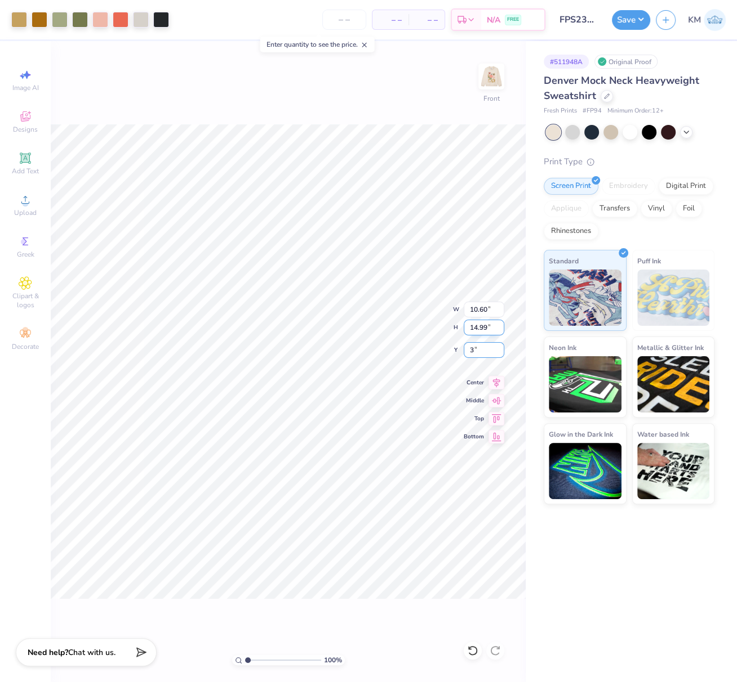
type input "3.00"
drag, startPoint x: 484, startPoint y: 328, endPoint x: 475, endPoint y: 328, distance: 9.6
click at [470, 328] on input "14.99" at bounding box center [483, 328] width 41 height 16
click at [461, 327] on div "100 % Front W 10.60 10.60 " H 14.99 14.99 " Y 3.00 3.00 " Center Middle Top Bot…" at bounding box center [288, 361] width 475 height 641
type input "15"
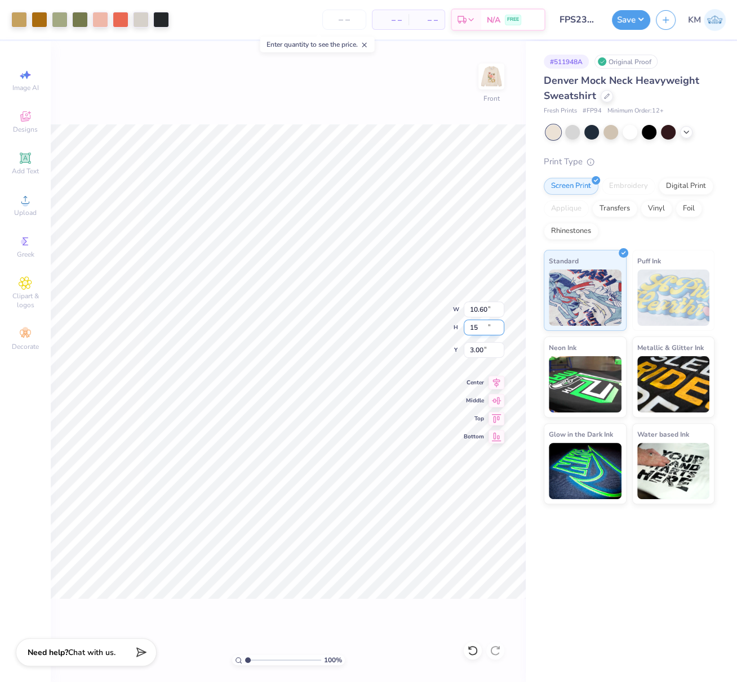
click at [500, 328] on input "15" at bounding box center [483, 328] width 41 height 16
type input "10.61"
type input "15.00"
click at [487, 77] on img at bounding box center [490, 76] width 45 height 45
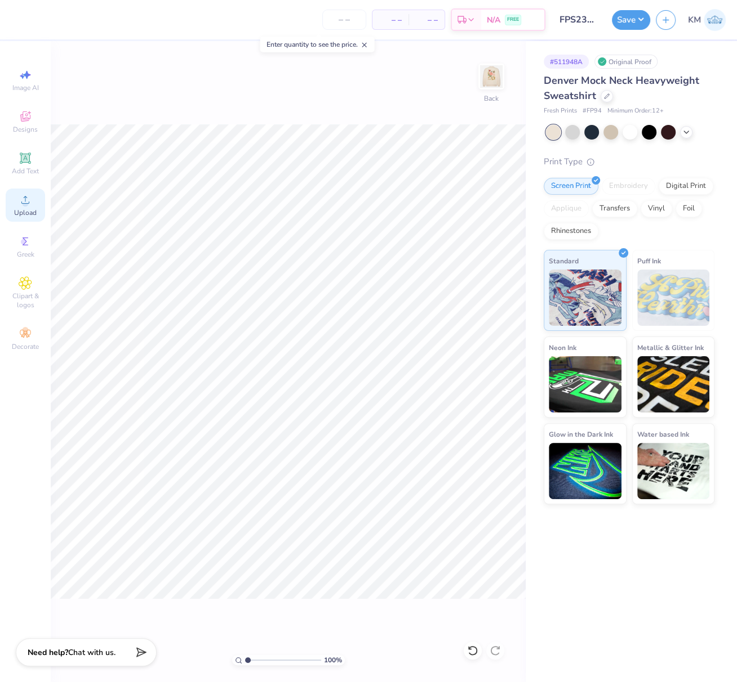
click at [25, 197] on icon at bounding box center [26, 200] width 14 height 14
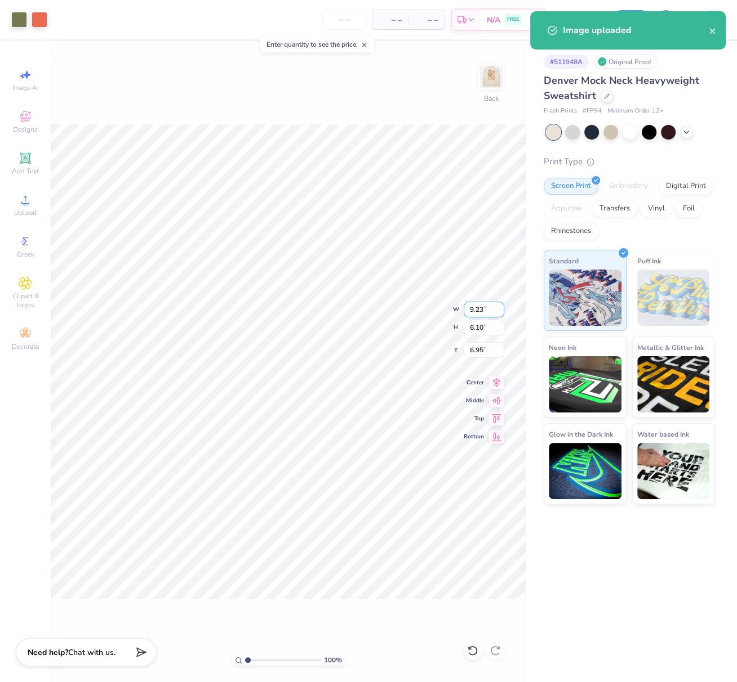
drag, startPoint x: 472, startPoint y: 310, endPoint x: 466, endPoint y: 309, distance: 6.3
click at [466, 309] on input "9.23" at bounding box center [483, 310] width 41 height 16
type input "3.00"
type input "1.98"
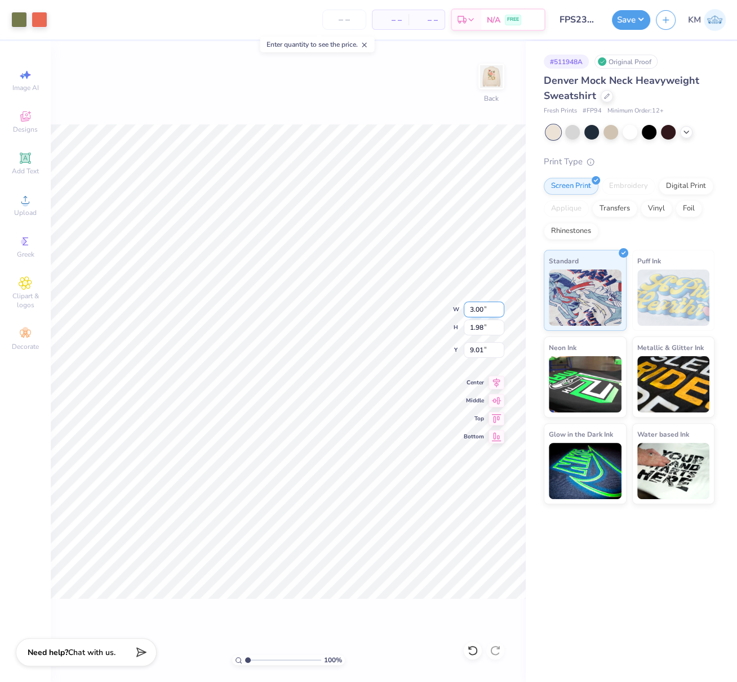
type input "3.00"
drag, startPoint x: 483, startPoint y: 350, endPoint x: 463, endPoint y: 356, distance: 20.0
click at [466, 350] on input "3.00" at bounding box center [483, 350] width 41 height 16
type input "2.50"
drag, startPoint x: 483, startPoint y: 310, endPoint x: 476, endPoint y: 310, distance: 6.2
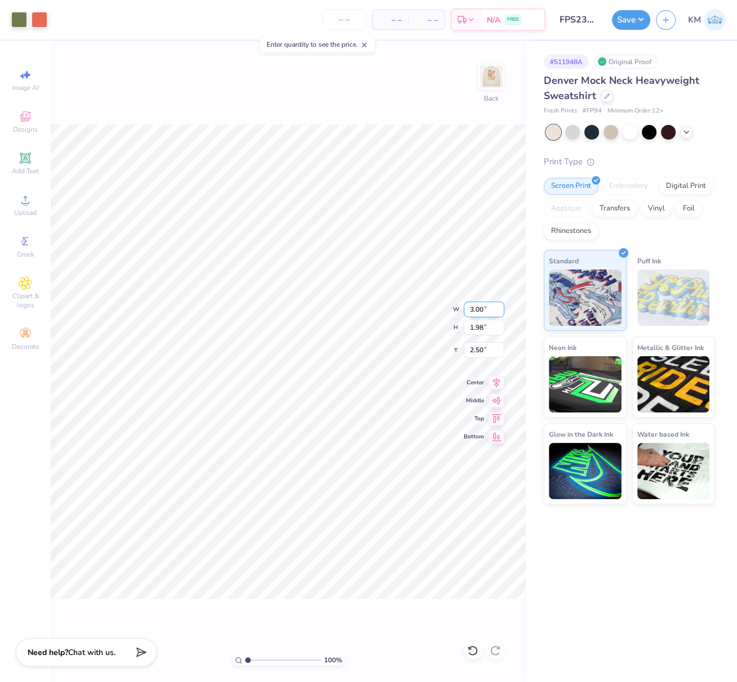
click at [476, 309] on input "3.00" at bounding box center [483, 310] width 41 height 16
type input "3.50"
type input "2.31"
drag, startPoint x: 475, startPoint y: 351, endPoint x: 463, endPoint y: 354, distance: 12.2
click at [467, 351] on input "2.34" at bounding box center [483, 350] width 41 height 16
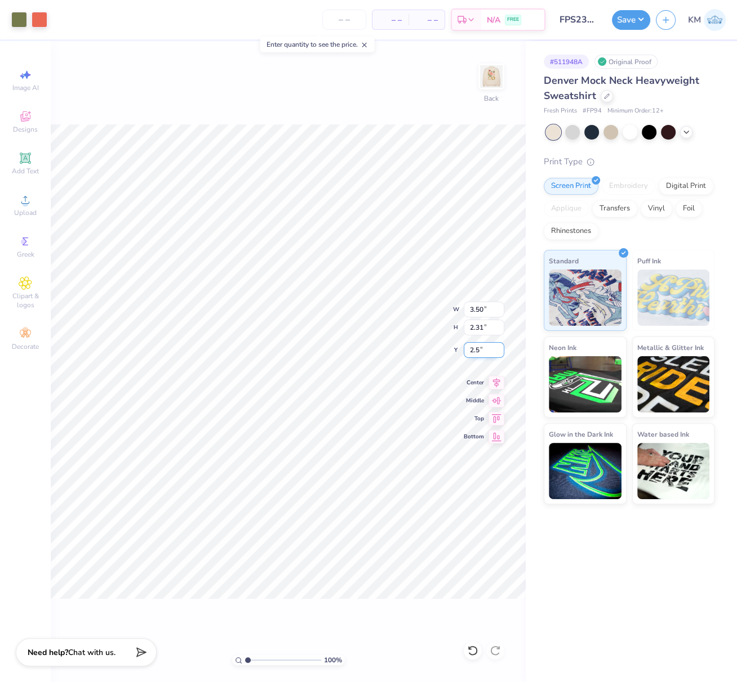
type input "2.50"
click at [635, 21] on button "Save" at bounding box center [631, 18] width 38 height 20
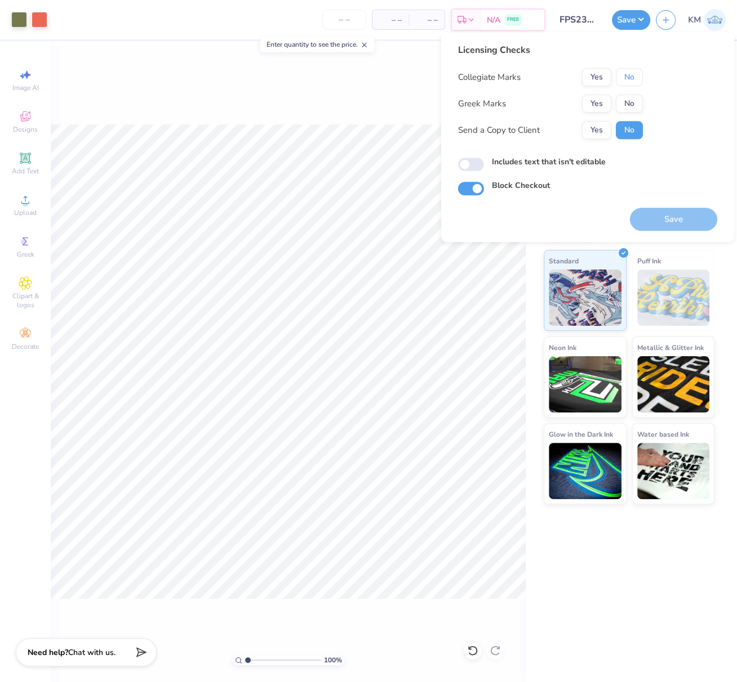
drag, startPoint x: 628, startPoint y: 75, endPoint x: 611, endPoint y: 92, distance: 24.3
click at [628, 75] on button "No" at bounding box center [628, 77] width 27 height 18
click at [600, 104] on button "Yes" at bounding box center [596, 104] width 29 height 18
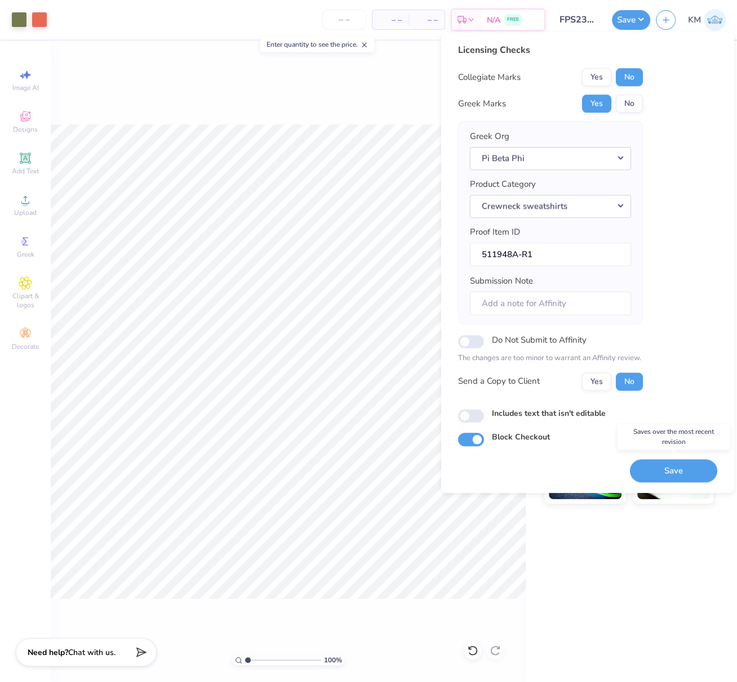
click at [672, 467] on button "Save" at bounding box center [673, 470] width 87 height 23
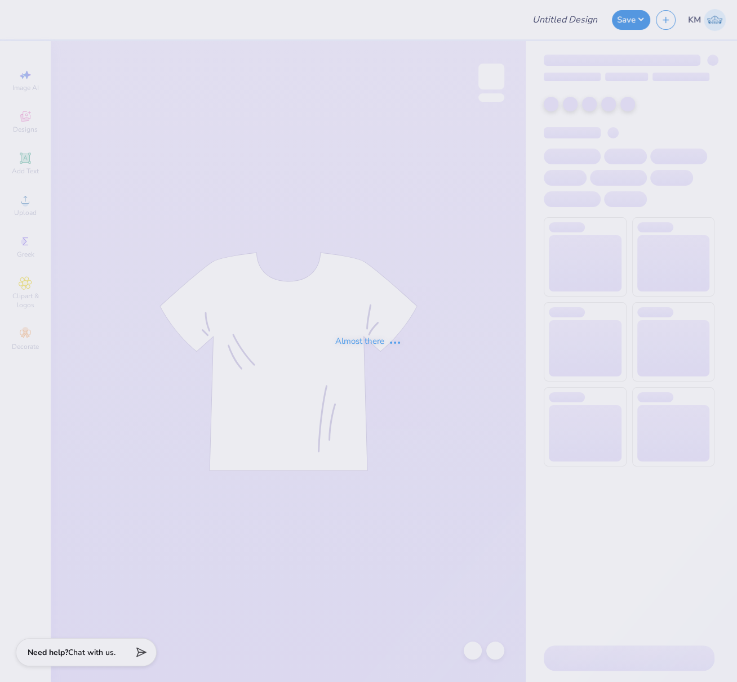
type input "FPS239883"
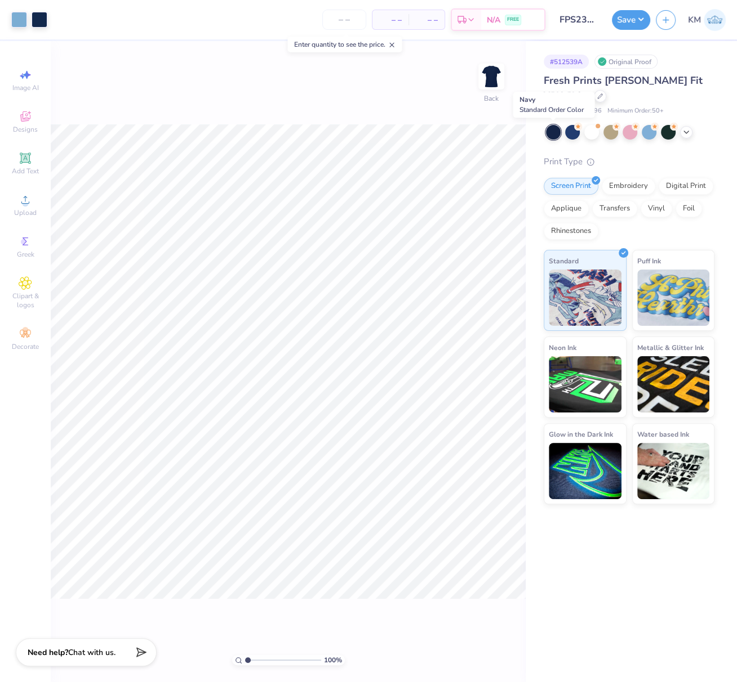
click at [554, 132] on div at bounding box center [553, 132] width 15 height 15
click at [27, 213] on span "Upload" at bounding box center [25, 212] width 23 height 9
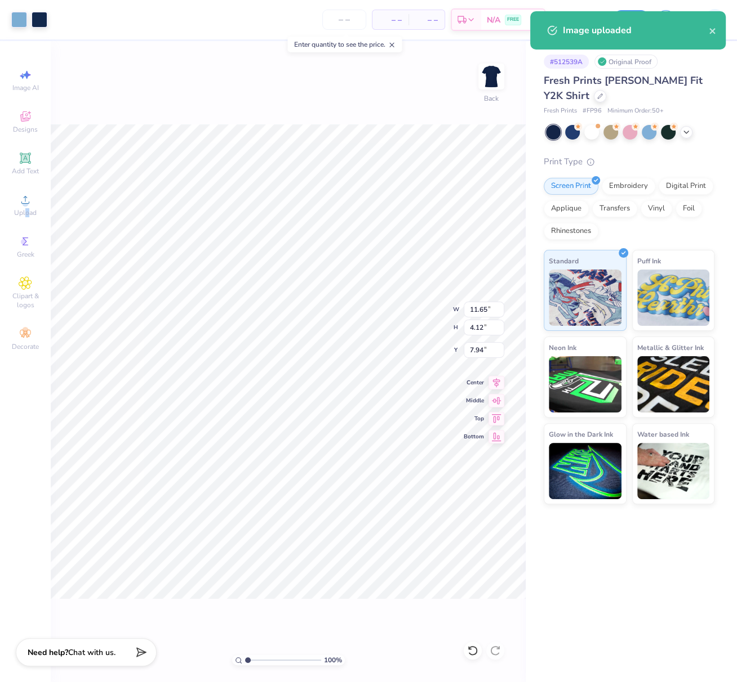
type input "4.47"
type input "1.58"
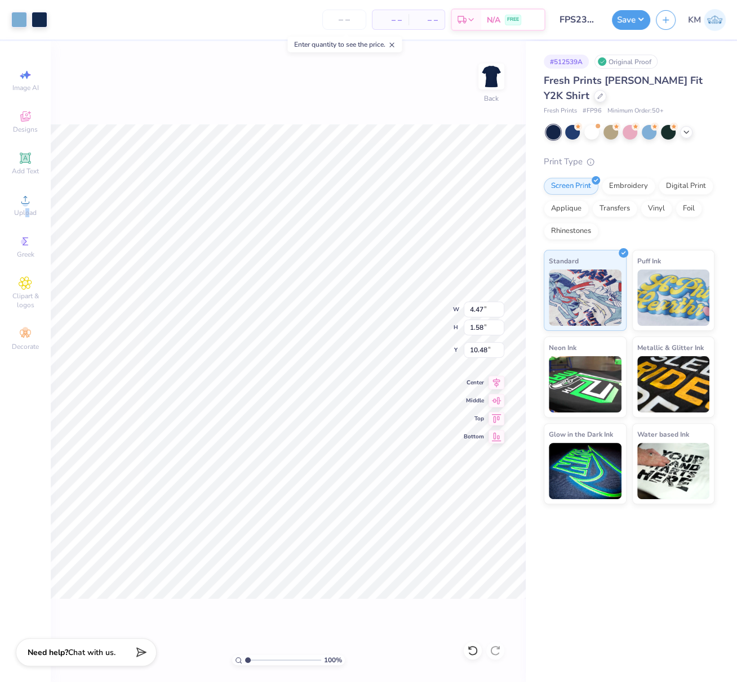
type input "2.41"
type input "5.55"
type input "1.96"
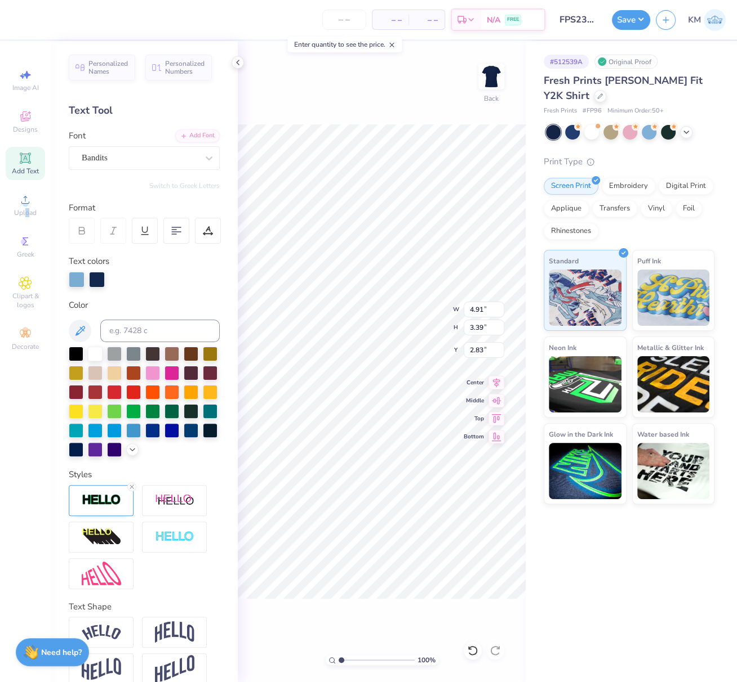
type input "3.00"
type textarea "D"
type input "5.55"
type input "1.96"
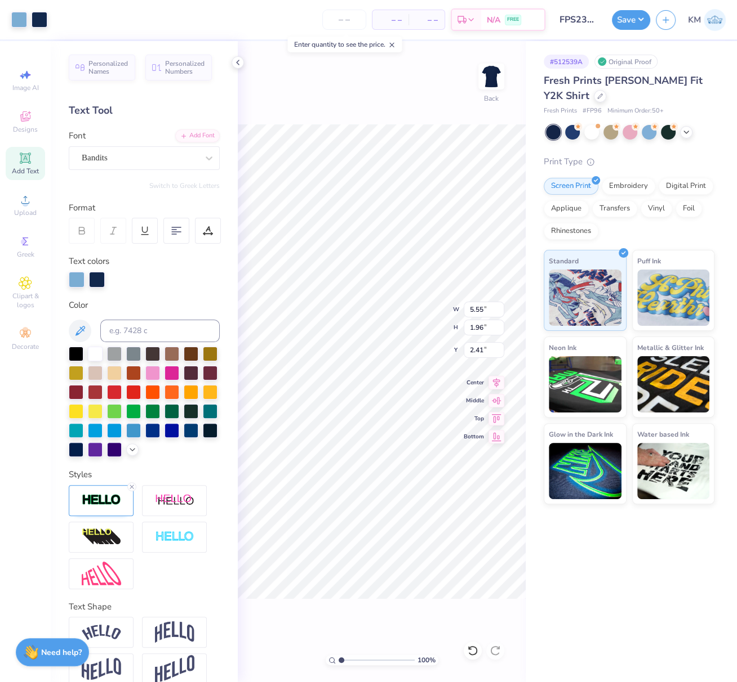
type input "2.41"
type textarea "G"
type input "3.21"
type input "2.48"
type input "5.51"
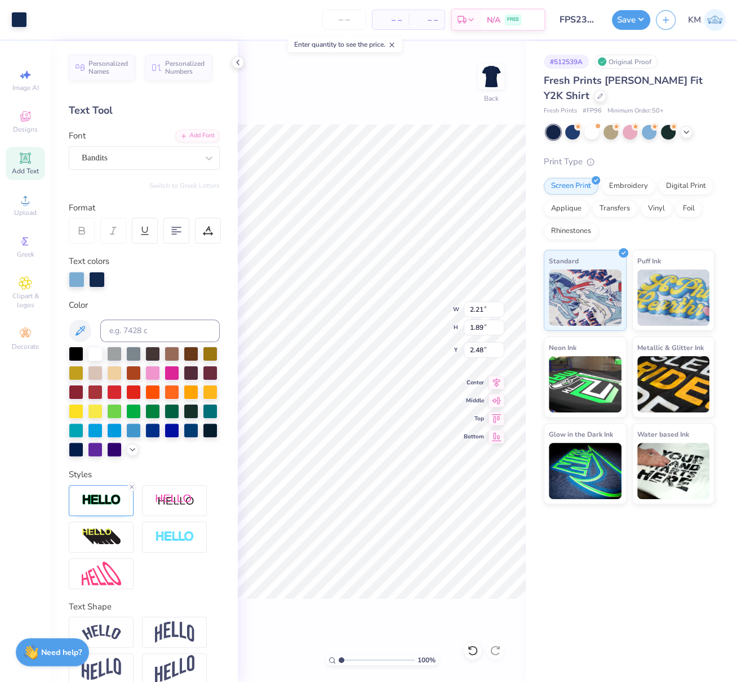
type input "1.93"
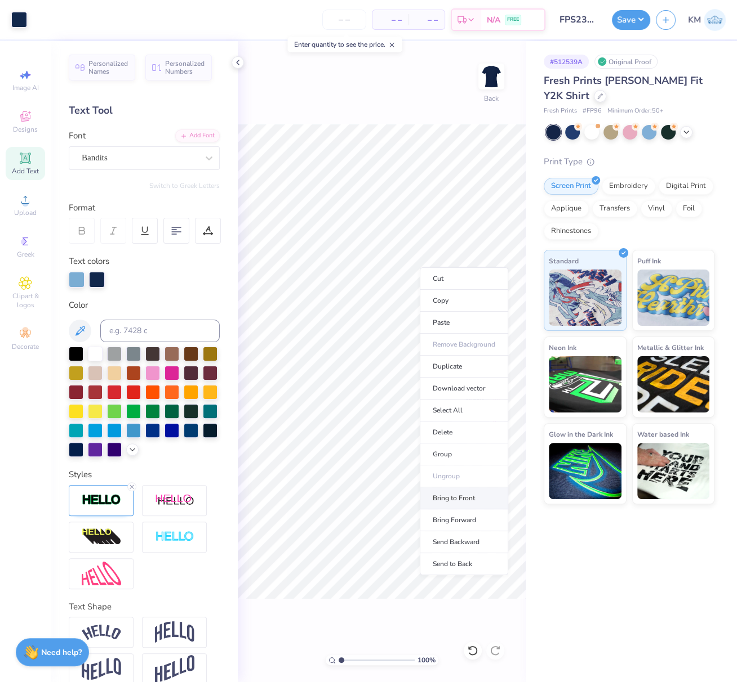
click at [469, 496] on li "Bring to Front" at bounding box center [464, 499] width 88 height 22
type input "2.70"
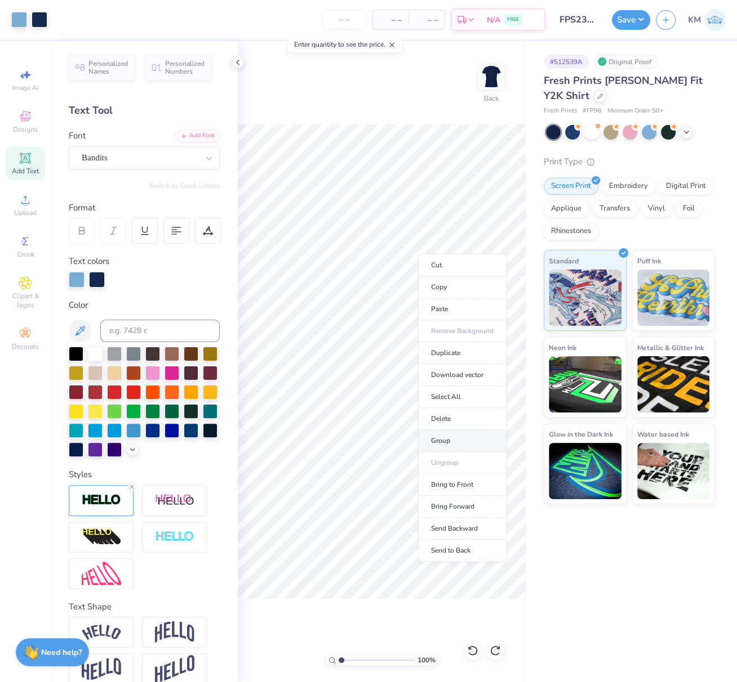
click at [453, 439] on li "Group" at bounding box center [462, 441] width 88 height 22
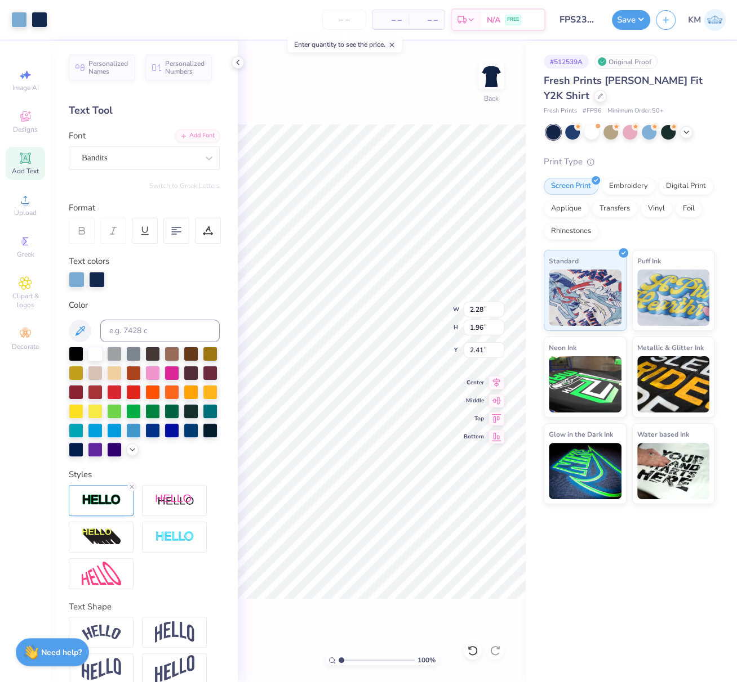
type input "2.77"
type input "3.98"
click at [383, 440] on li "Group" at bounding box center [393, 441] width 88 height 22
type input "2.28"
type input "1.96"
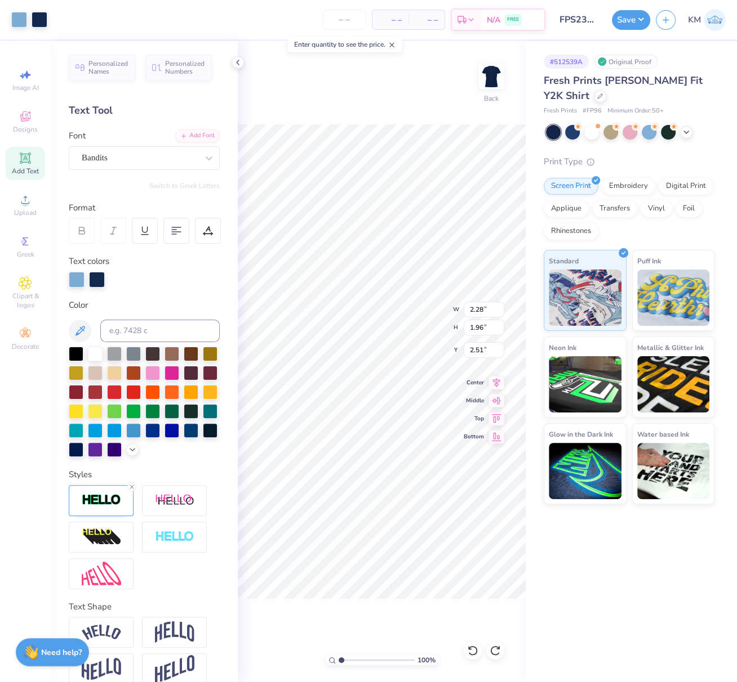
type input "2.41"
type input "5.55"
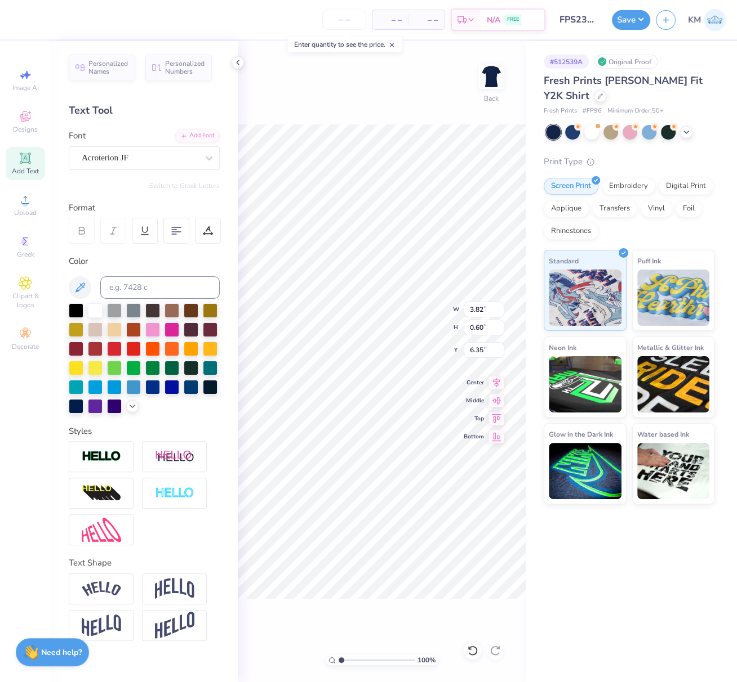
type input "6.62"
type input "4.69"
type input "0.74"
type input "4.81"
type input "0.76"
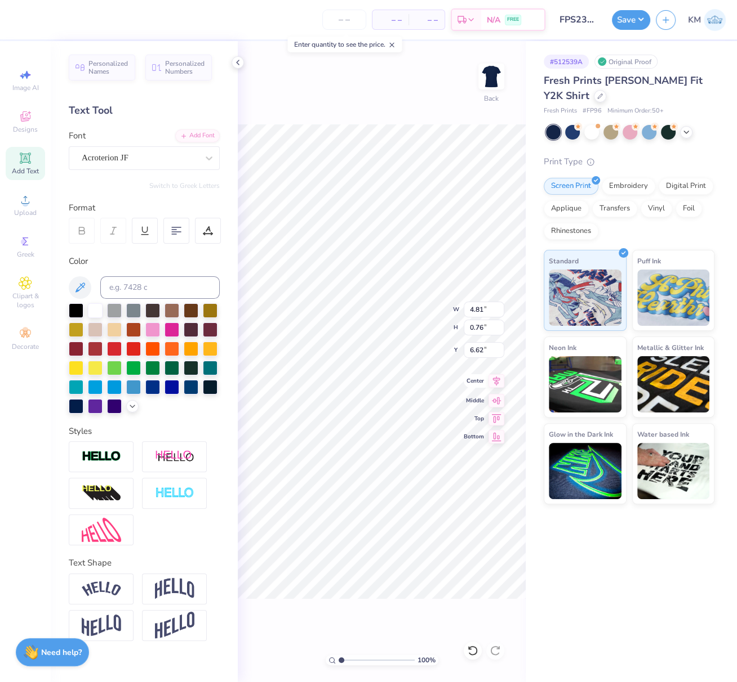
click at [496, 382] on icon at bounding box center [496, 382] width 7 height 10
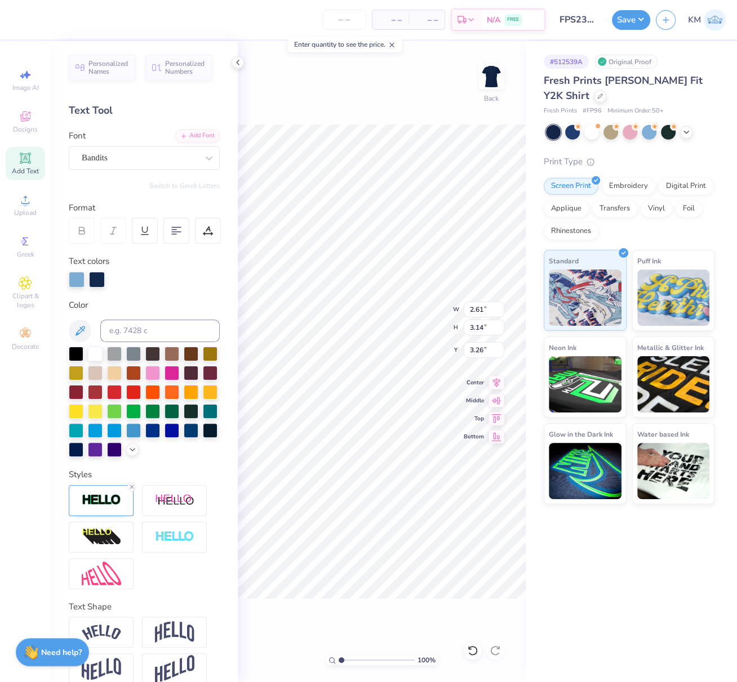
type input "3.13"
type input "2.23"
type input "3.39"
type input "3.00"
drag, startPoint x: 481, startPoint y: 327, endPoint x: 467, endPoint y: 325, distance: 13.6
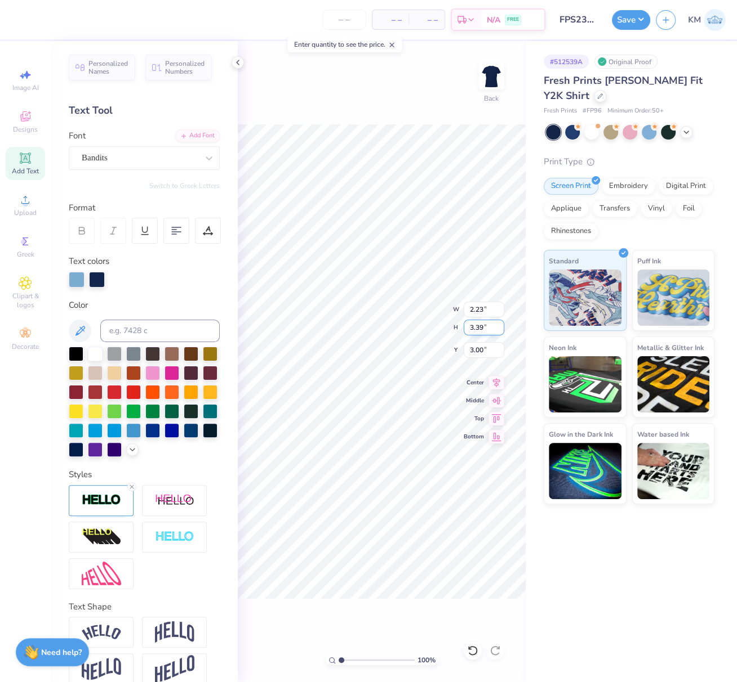
click at [467, 325] on input "3.39" at bounding box center [483, 328] width 41 height 16
drag, startPoint x: 479, startPoint y: 327, endPoint x: 463, endPoint y: 324, distance: 15.4
click at [465, 324] on input "3.14" at bounding box center [483, 328] width 41 height 16
paste input "39"
type input "3.39"
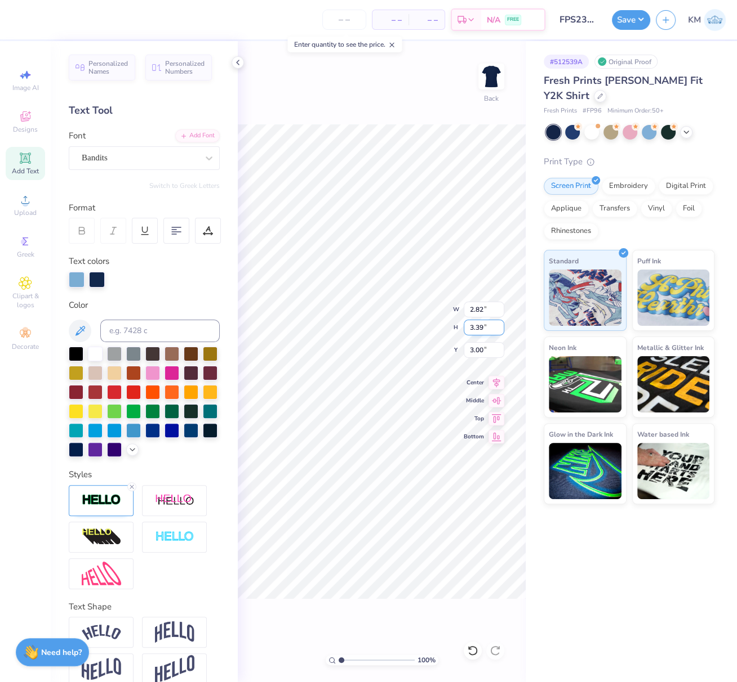
type input "2.82"
type input "3.00"
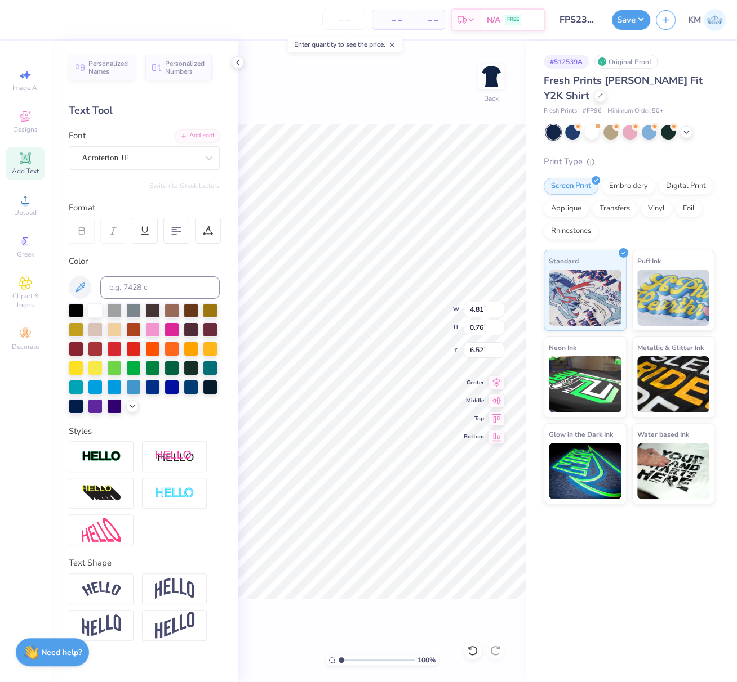
type input "4.92"
type input "0.77"
type input "6.50"
type input "5.03"
type input "0.79"
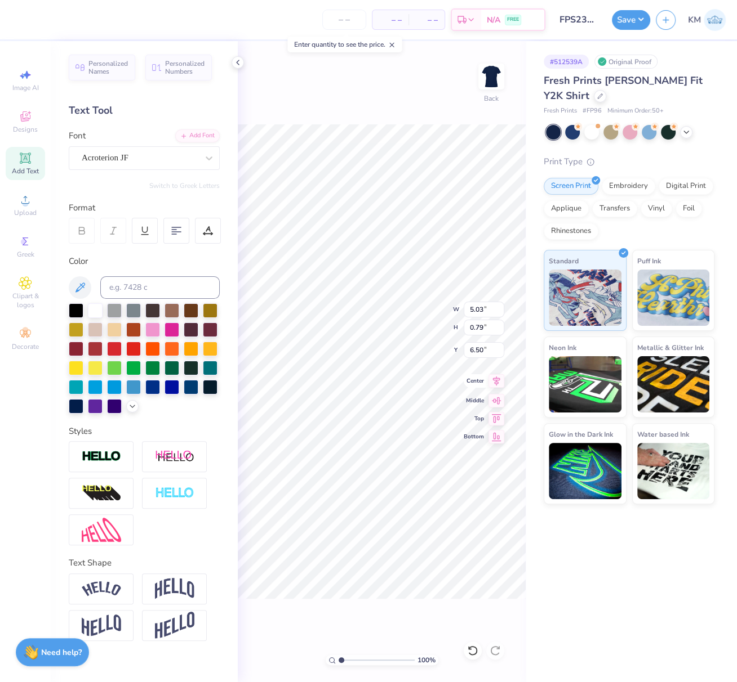
click at [498, 380] on icon at bounding box center [496, 381] width 16 height 14
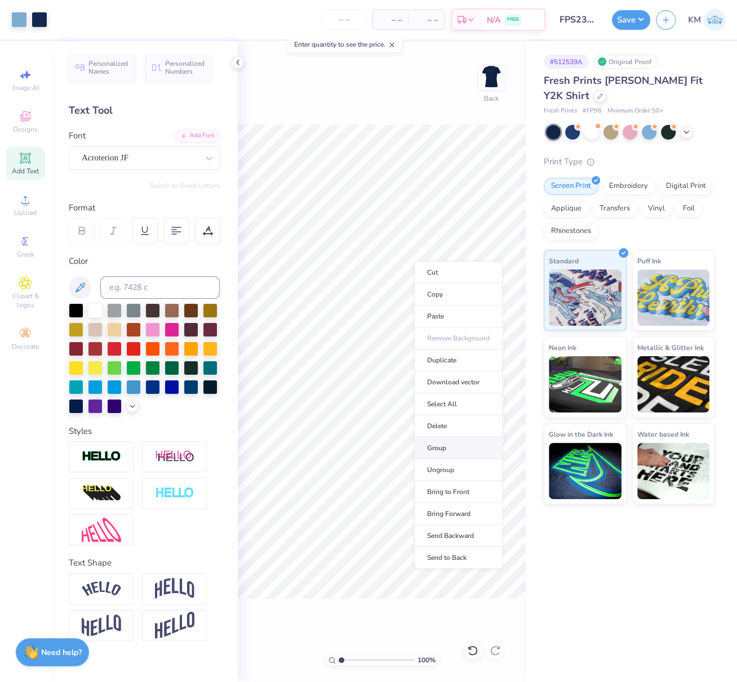
click at [445, 446] on li "Group" at bounding box center [458, 449] width 88 height 22
type input "2.87"
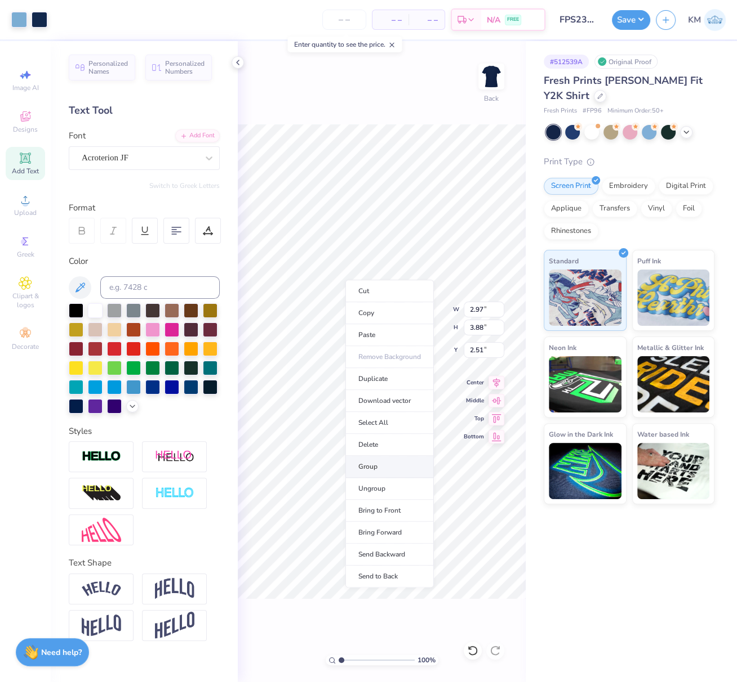
click at [372, 463] on li "Group" at bounding box center [389, 467] width 88 height 22
type input "5.75"
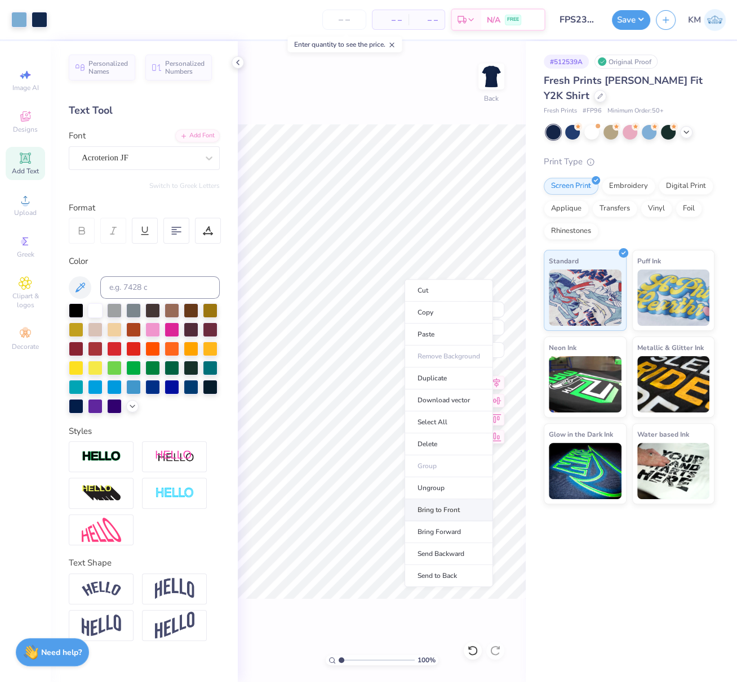
click at [452, 507] on li "Bring to Front" at bounding box center [448, 510] width 88 height 22
click at [427, 468] on li "Group" at bounding box center [439, 467] width 88 height 22
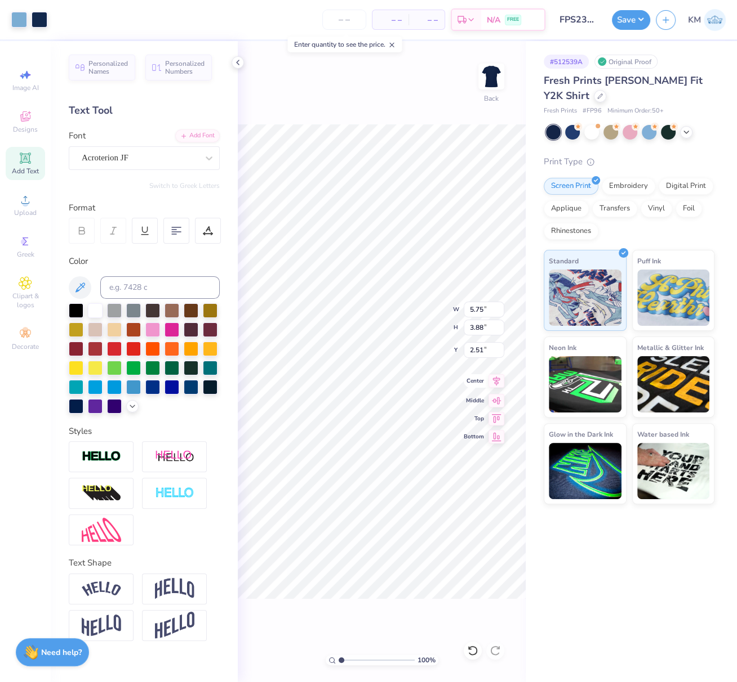
click at [498, 383] on icon at bounding box center [496, 381] width 16 height 14
click at [633, 19] on button "Save" at bounding box center [631, 18] width 38 height 20
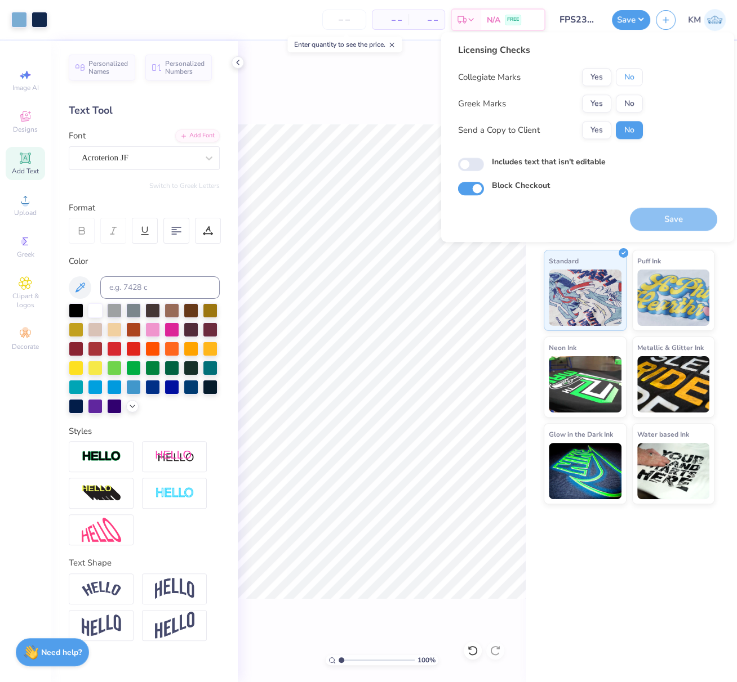
drag, startPoint x: 628, startPoint y: 79, endPoint x: 611, endPoint y: 88, distance: 19.1
click at [627, 80] on button "No" at bounding box center [628, 77] width 27 height 18
drag, startPoint x: 592, startPoint y: 104, endPoint x: 605, endPoint y: 121, distance: 20.8
click at [593, 104] on button "Yes" at bounding box center [596, 104] width 29 height 18
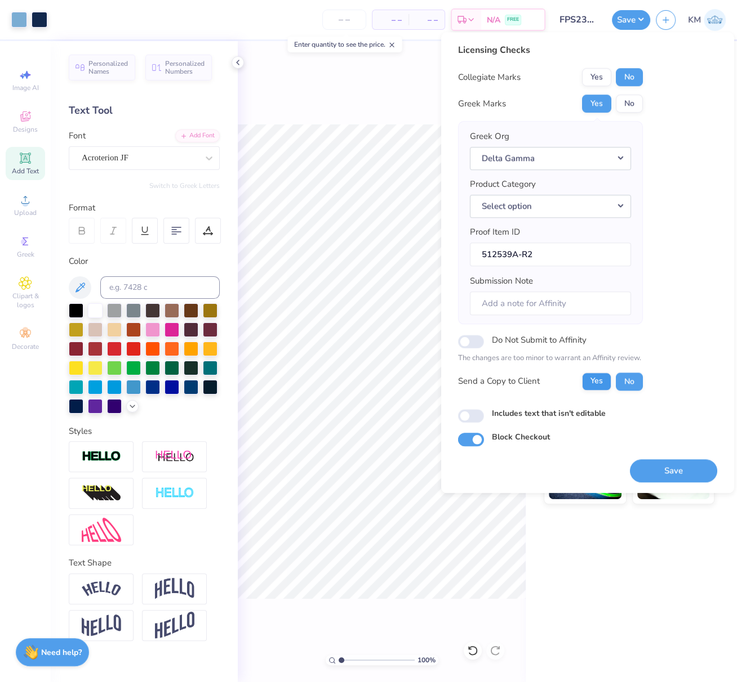
click at [684, 465] on button "Save" at bounding box center [673, 470] width 87 height 23
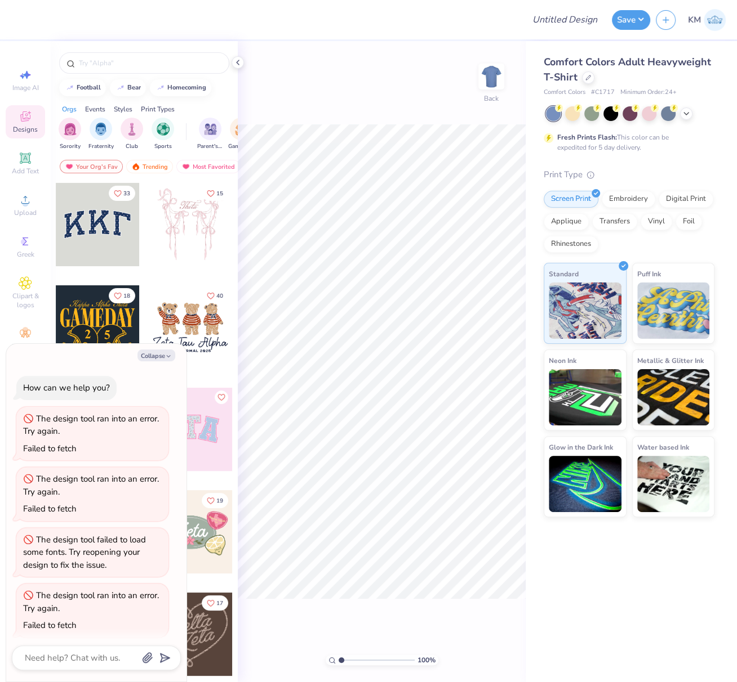
scroll to position [248, 0]
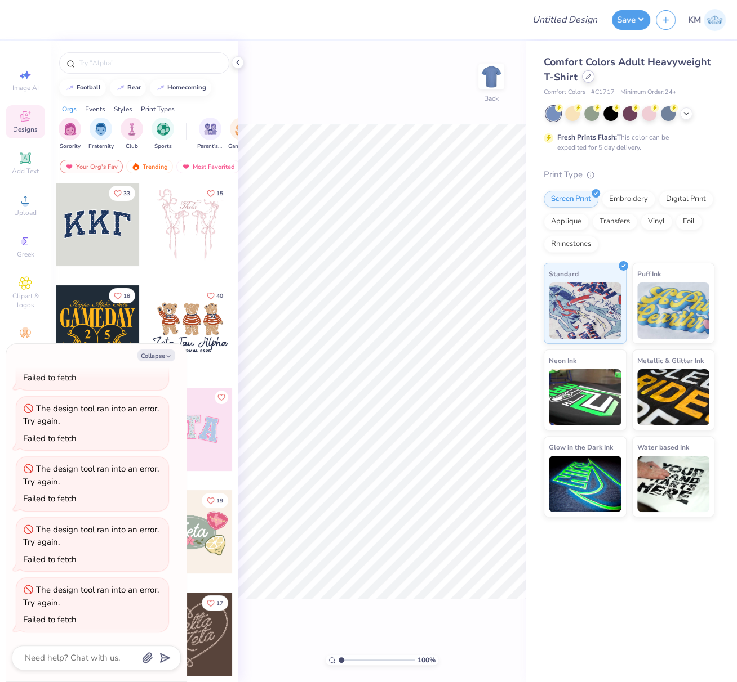
click at [588, 78] on icon at bounding box center [588, 77] width 6 height 6
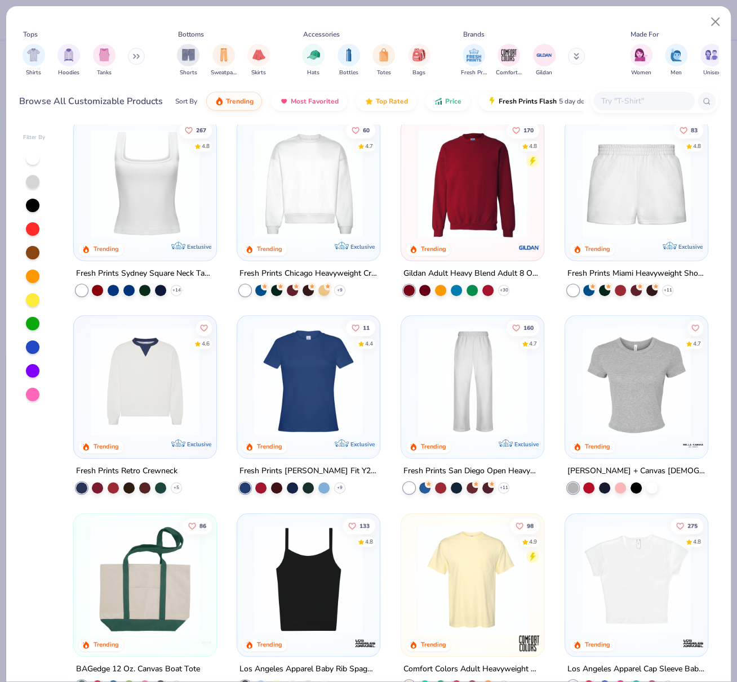
scroll to position [410, 0]
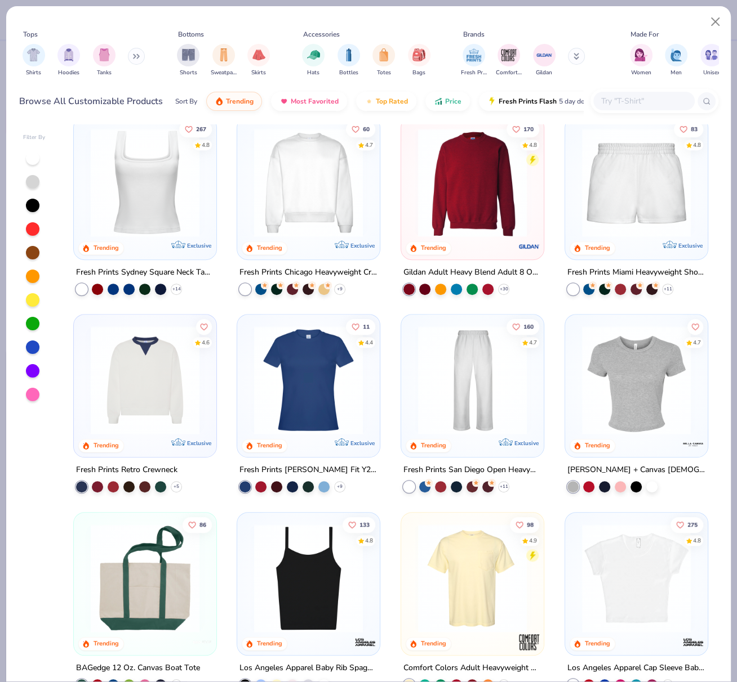
click at [604, 374] on img at bounding box center [636, 380] width 120 height 109
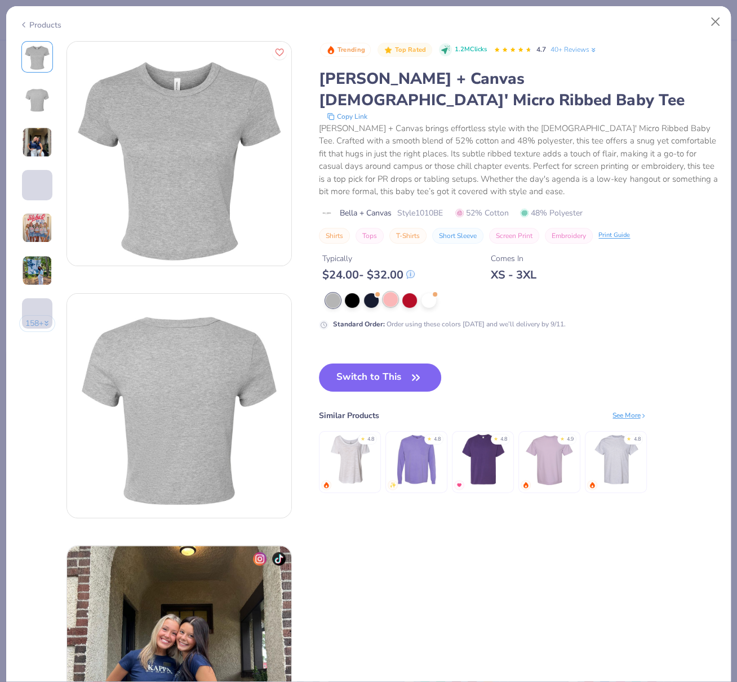
click at [390, 292] on div at bounding box center [390, 299] width 15 height 15
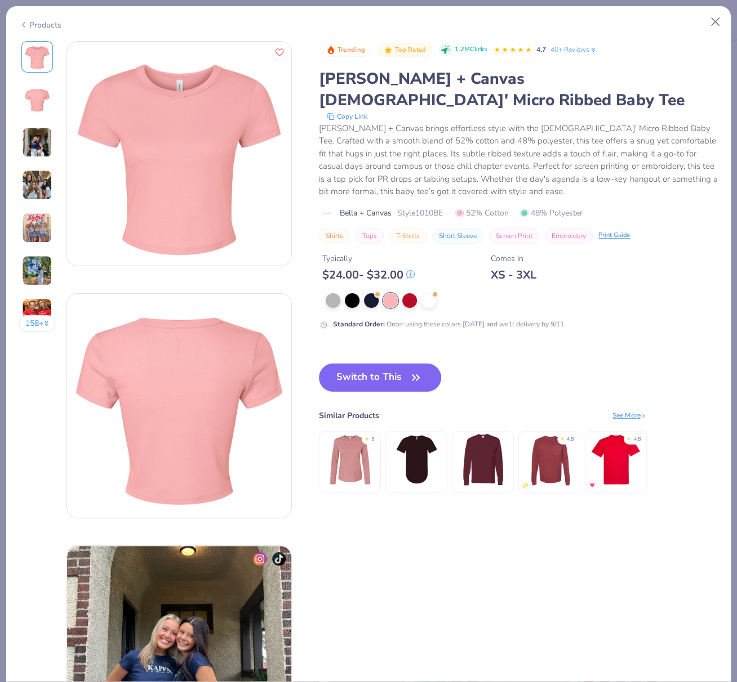
click at [385, 364] on button "Switch to This" at bounding box center [380, 378] width 122 height 28
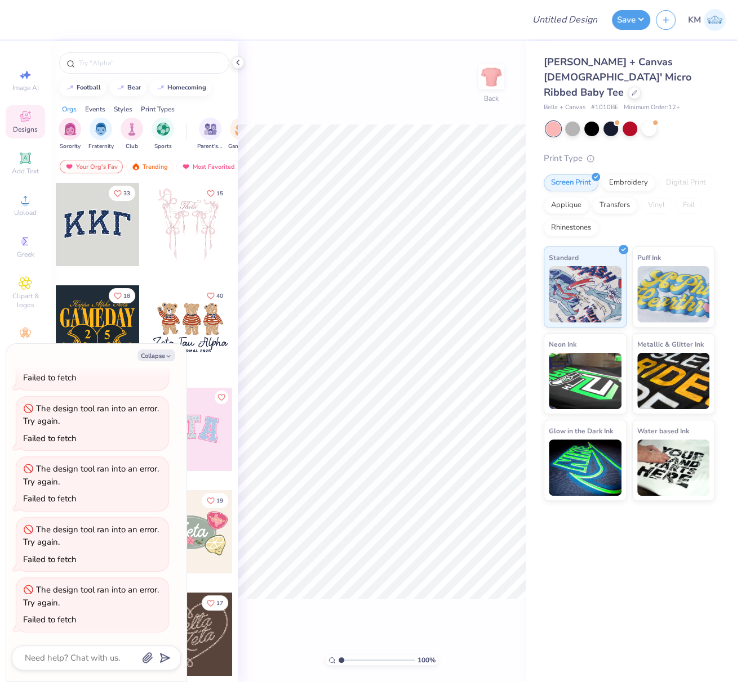
drag, startPoint x: 164, startPoint y: 356, endPoint x: 166, endPoint y: 349, distance: 7.0
click at [164, 356] on button "Collapse" at bounding box center [156, 356] width 38 height 12
type textarea "x"
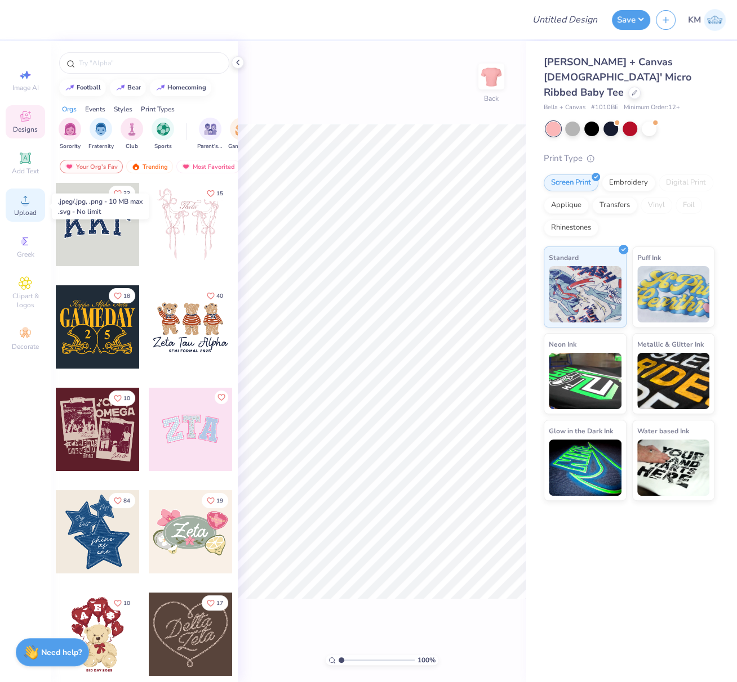
click at [23, 210] on span "Upload" at bounding box center [25, 212] width 23 height 9
type input "8.26"
type input "6.12"
type input "0.50"
click at [498, 382] on icon at bounding box center [496, 381] width 16 height 14
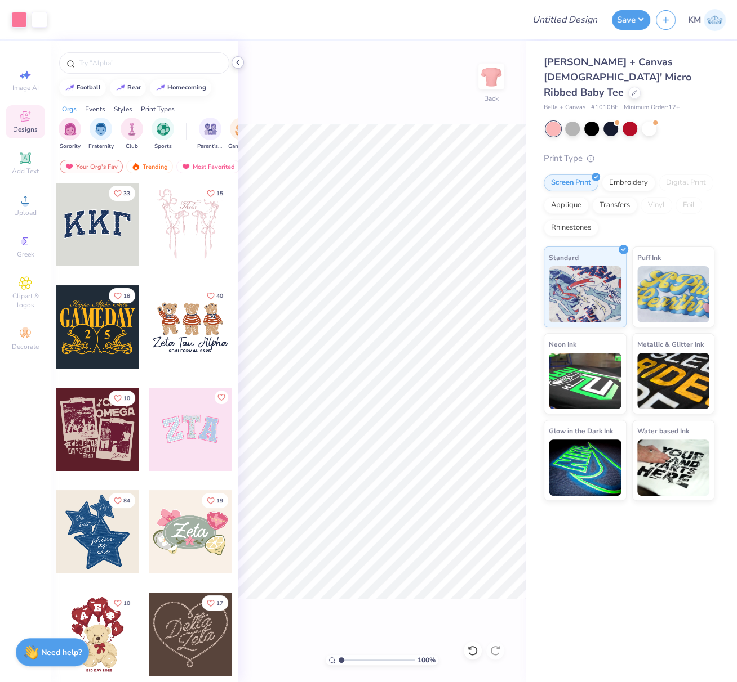
click at [238, 62] on icon at bounding box center [237, 62] width 9 height 9
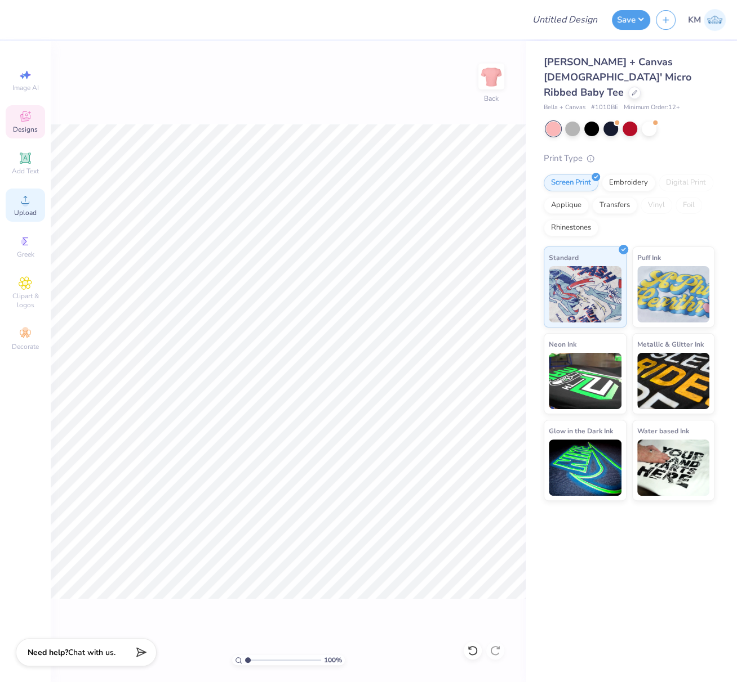
click at [25, 201] on icon at bounding box center [25, 200] width 8 height 8
click at [24, 209] on div "Upload" at bounding box center [25, 205] width 39 height 33
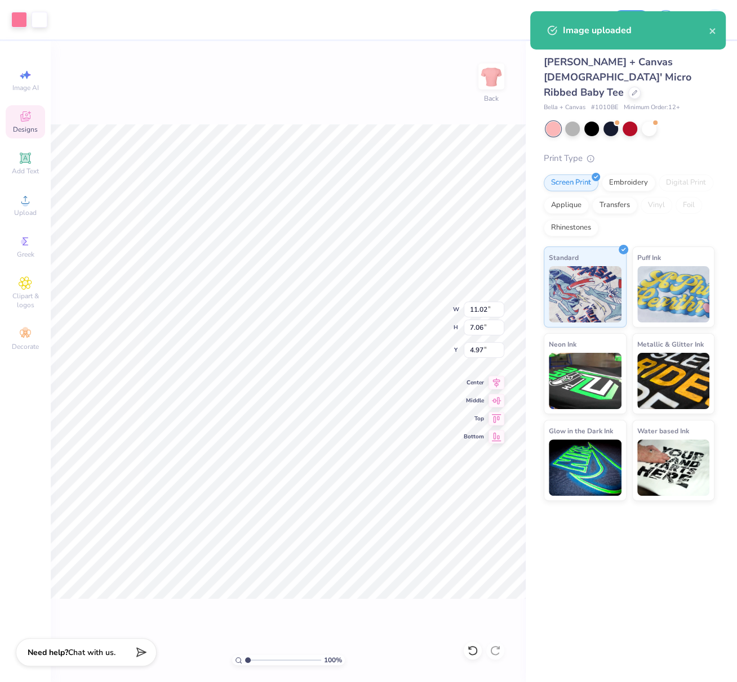
type input "10.98"
type input "7.03"
type input "5.00"
type input "10.40"
type input "6.66"
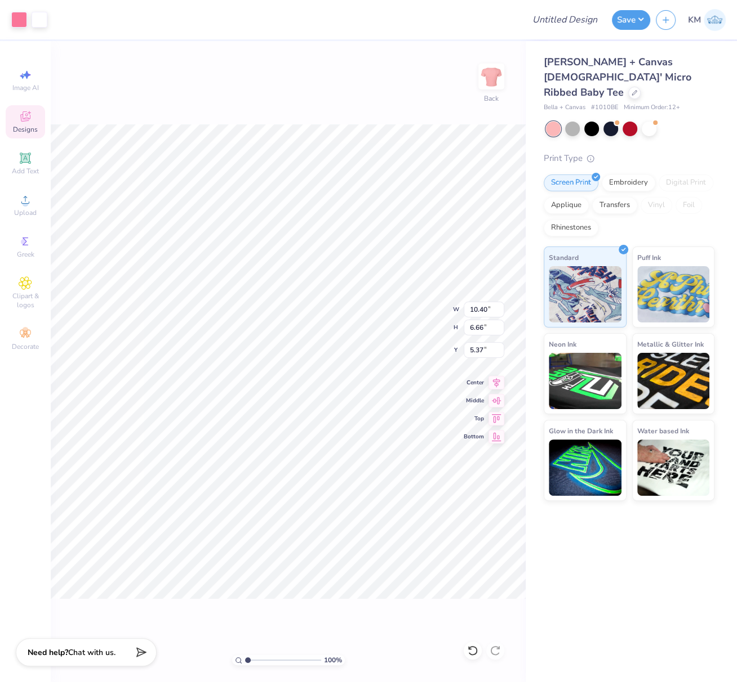
type input "0.50"
drag, startPoint x: 543, startPoint y: 90, endPoint x: 618, endPoint y: 93, distance: 74.9
click at [617, 103] on div "Bella + Canvas # 1010BE Minimum Order: 12 +" at bounding box center [628, 108] width 171 height 10
copy div "Bella + Canvas # 1010BE"
